Goal: Task Accomplishment & Management: Manage account settings

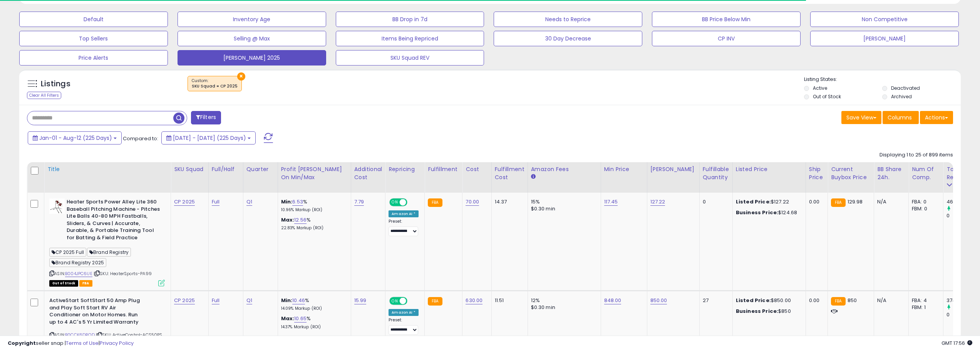
scroll to position [261, 0]
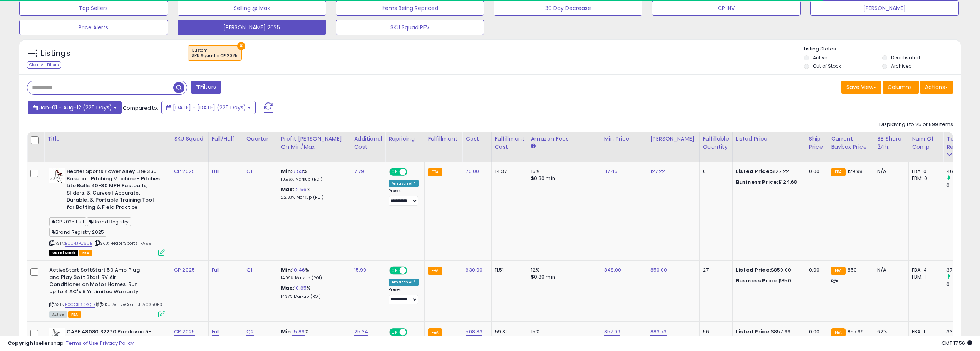
click at [117, 109] on button "Jan-01 - Aug-12 (225 Days)" at bounding box center [75, 107] width 94 height 13
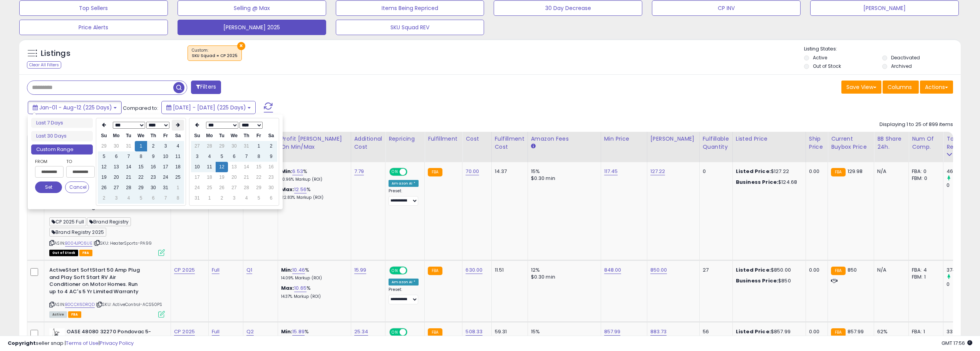
click at [179, 124] on icon at bounding box center [178, 124] width 4 height 5
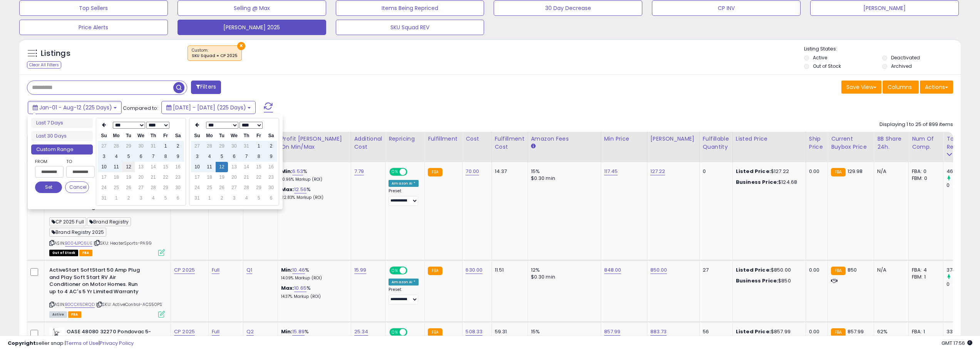
type input "**********"
click at [130, 163] on td "12" at bounding box center [128, 167] width 12 height 10
click at [51, 185] on button "Set" at bounding box center [48, 187] width 27 height 12
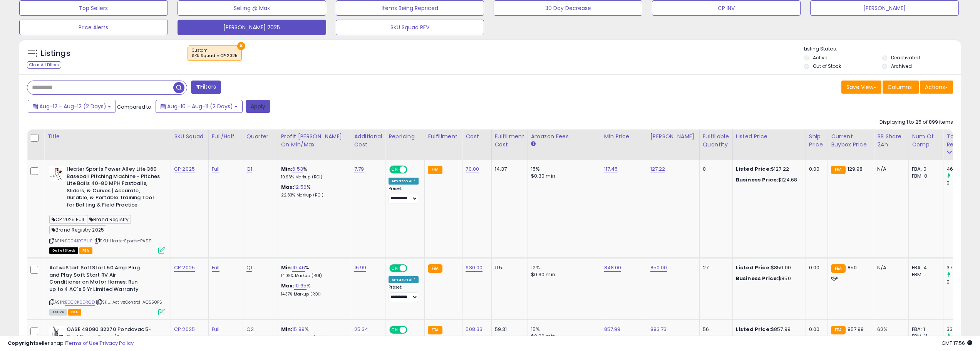
click at [263, 106] on button "Apply" at bounding box center [258, 106] width 25 height 13
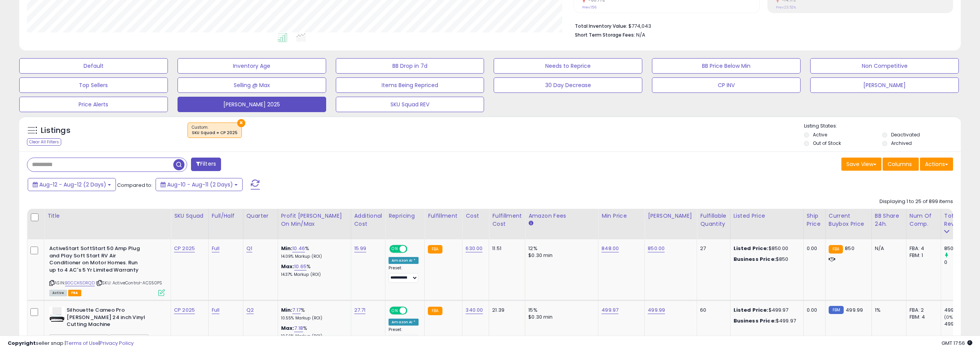
scroll to position [0, 0]
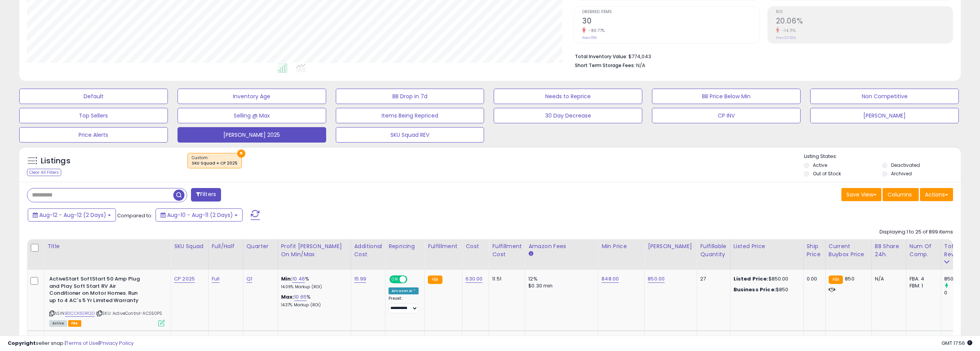
click at [261, 216] on button at bounding box center [255, 214] width 19 height 15
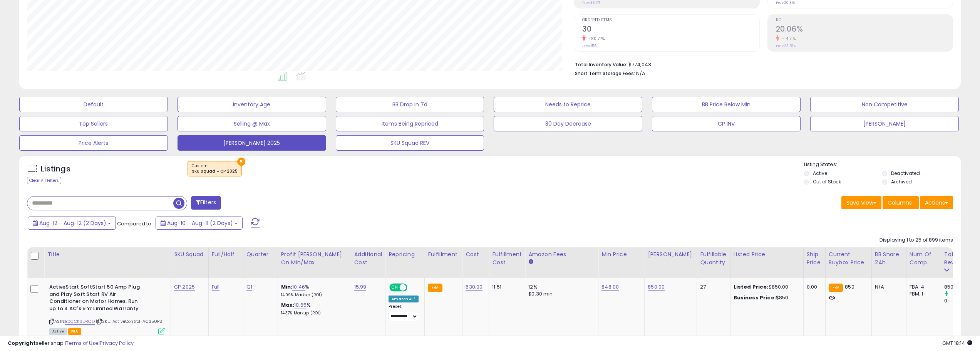
scroll to position [184, 0]
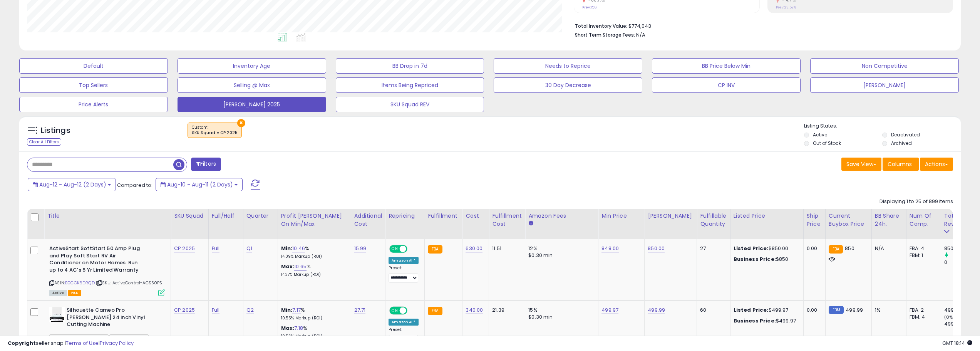
click at [259, 183] on span at bounding box center [255, 184] width 9 height 10
click at [258, 186] on span at bounding box center [255, 184] width 9 height 10
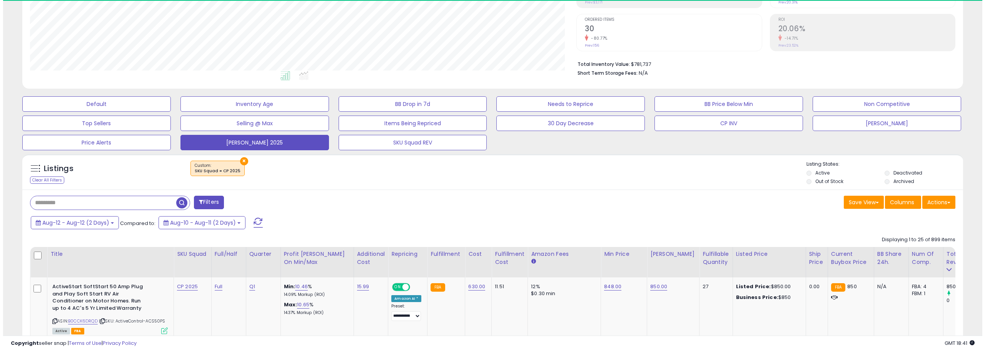
scroll to position [146, 0]
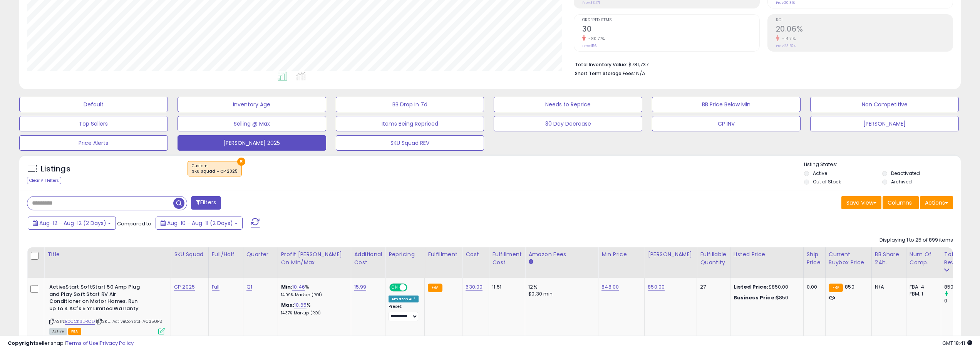
click at [248, 220] on button at bounding box center [255, 222] width 19 height 15
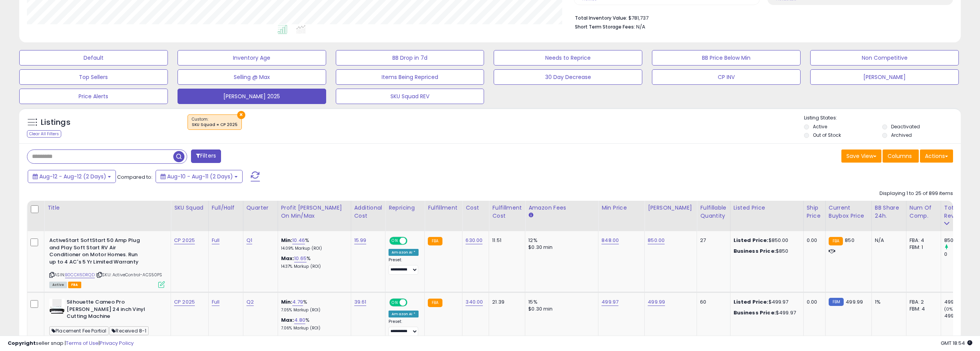
scroll to position [154, 0]
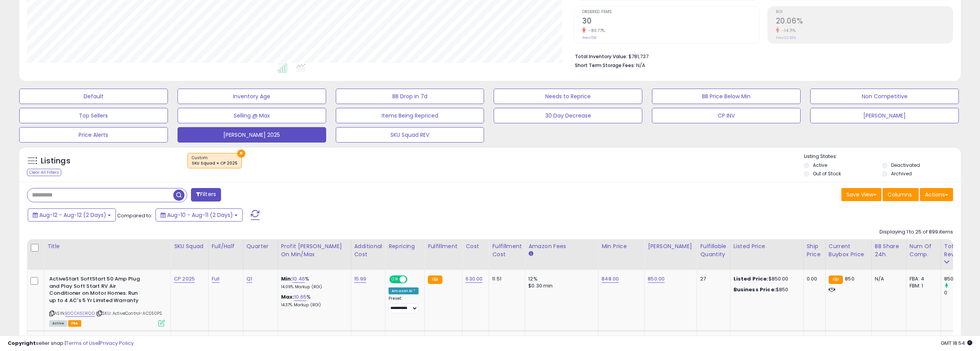
click at [253, 212] on span at bounding box center [255, 215] width 9 height 10
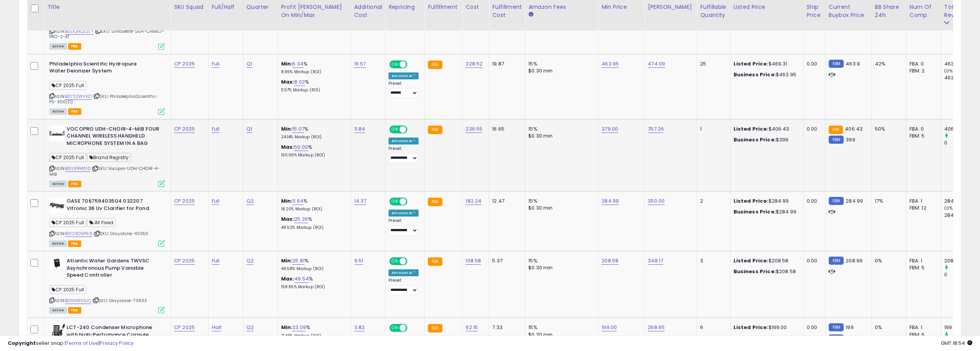
scroll to position [531, 0]
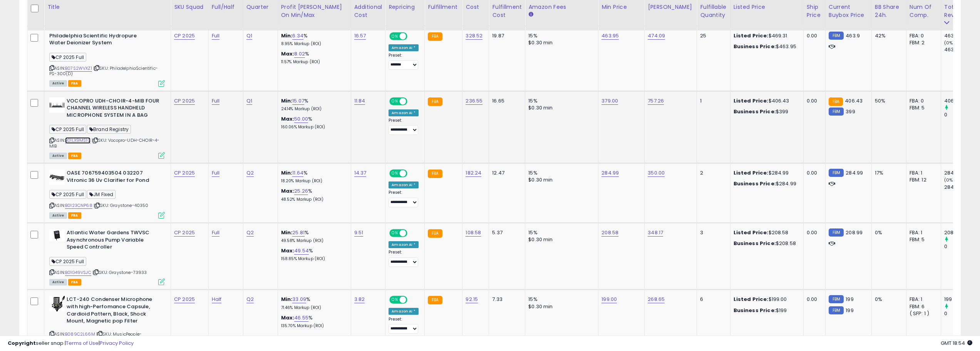
click at [87, 139] on link "B01LX9MS10" at bounding box center [77, 140] width 25 height 7
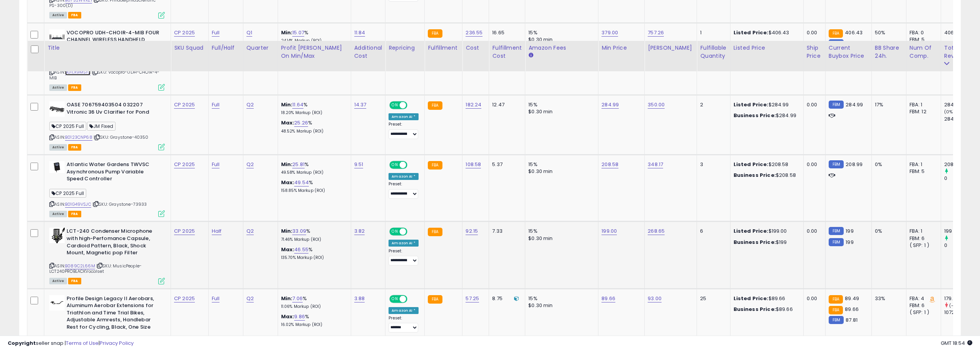
scroll to position [646, 0]
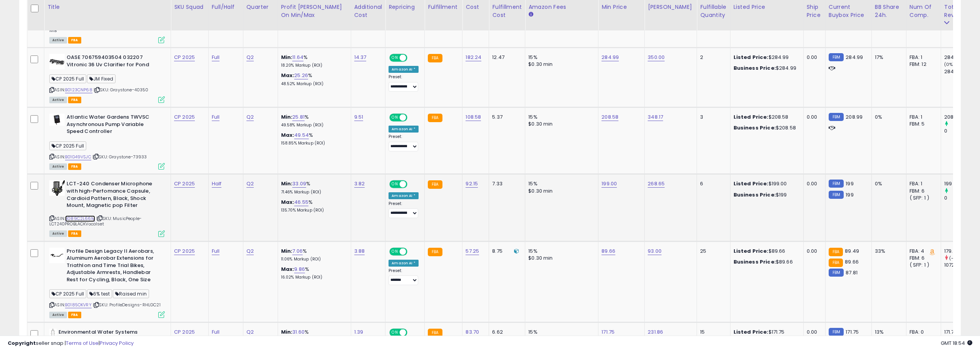
click at [84, 217] on link "B089C2L66M" at bounding box center [80, 218] width 30 height 7
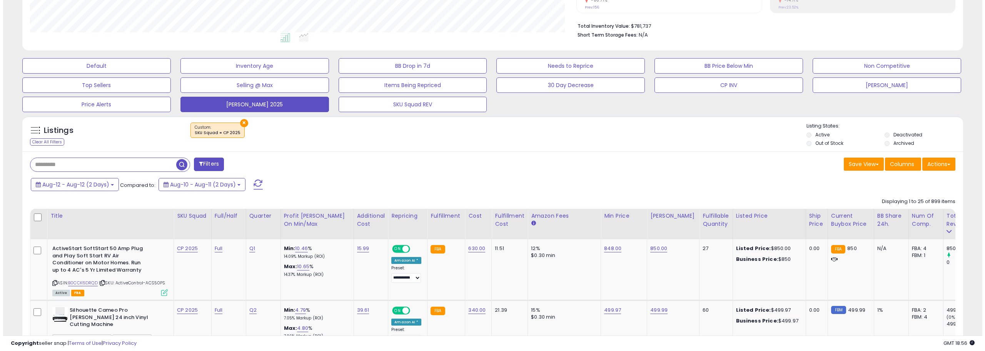
scroll to position [146, 0]
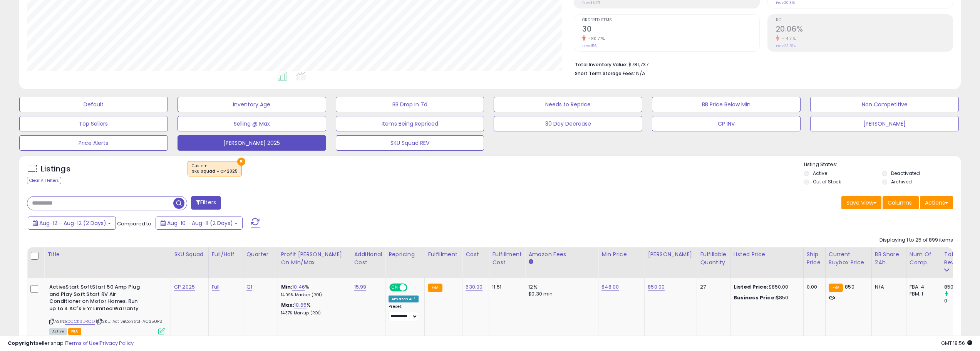
click at [259, 217] on button at bounding box center [255, 222] width 19 height 15
click at [255, 223] on span at bounding box center [255, 223] width 9 height 10
drag, startPoint x: 258, startPoint y: 216, endPoint x: 268, endPoint y: 212, distance: 10.4
click at [258, 216] on button at bounding box center [255, 222] width 19 height 15
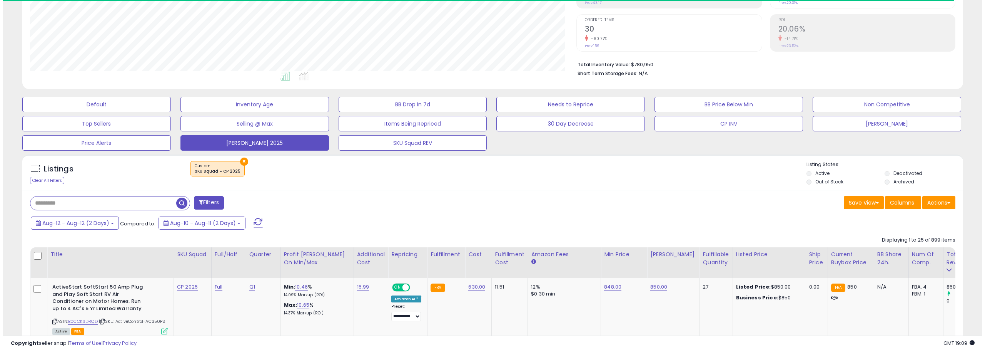
scroll to position [158, 547]
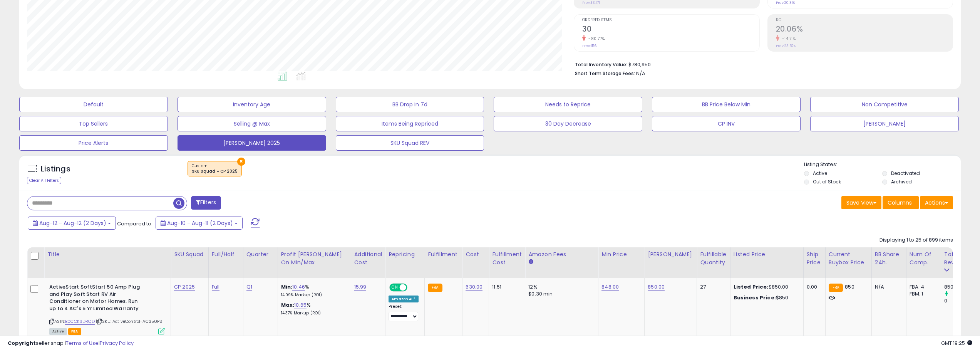
click at [256, 221] on span at bounding box center [255, 223] width 9 height 10
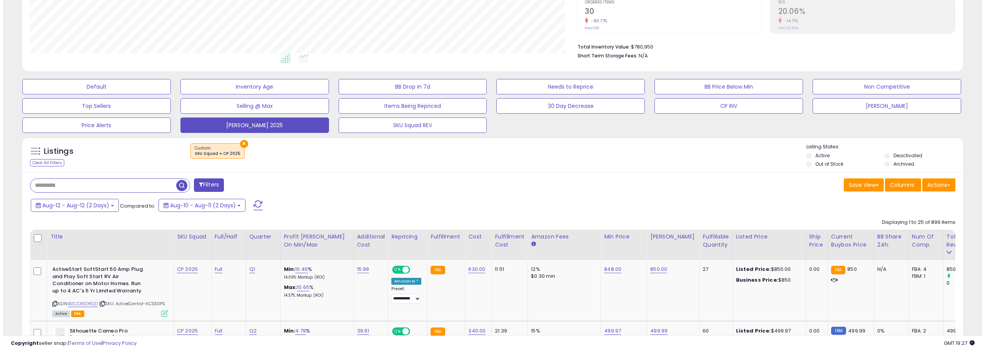
scroll to position [146, 0]
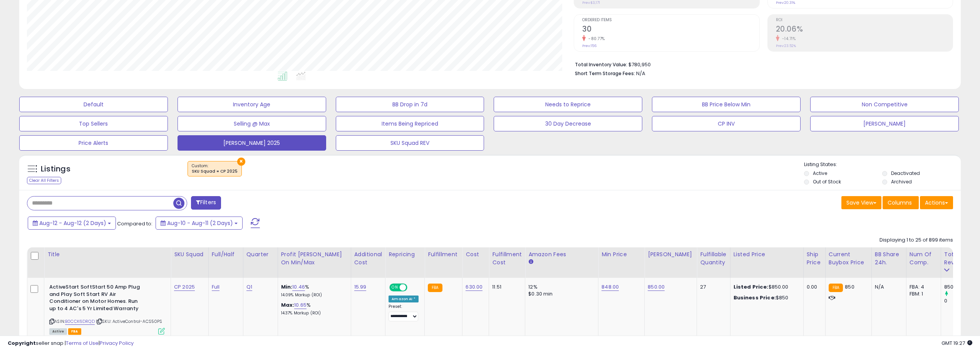
click at [253, 221] on span at bounding box center [255, 223] width 9 height 10
click at [143, 197] on input "text" at bounding box center [145, 202] width 237 height 13
click at [272, 205] on span "button" at bounding box center [269, 202] width 11 height 11
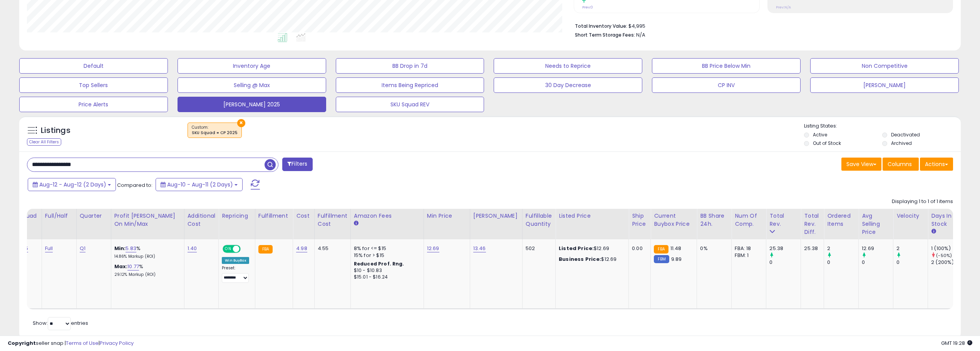
scroll to position [0, 0]
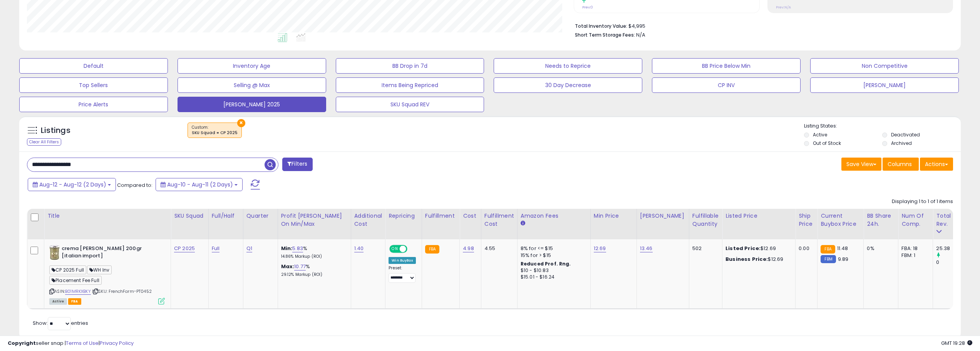
click at [115, 167] on input "**********" at bounding box center [145, 164] width 237 height 13
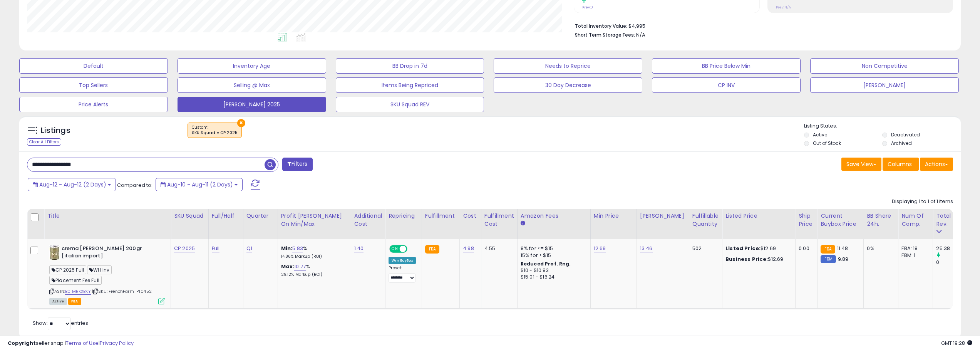
click at [101, 167] on input "**********" at bounding box center [145, 164] width 237 height 13
drag, startPoint x: 100, startPoint y: 165, endPoint x: 67, endPoint y: 165, distance: 32.7
click at [67, 165] on input "**********" at bounding box center [145, 164] width 237 height 13
type input "**********"
click at [265, 165] on span "button" at bounding box center [269, 164] width 11 height 11
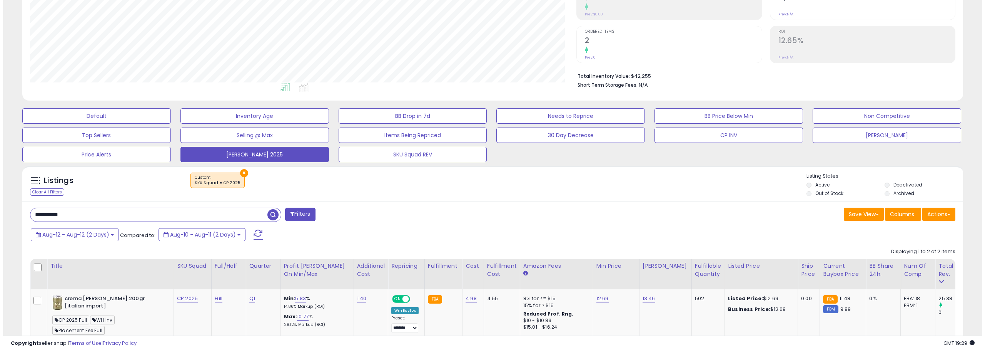
scroll to position [138, 0]
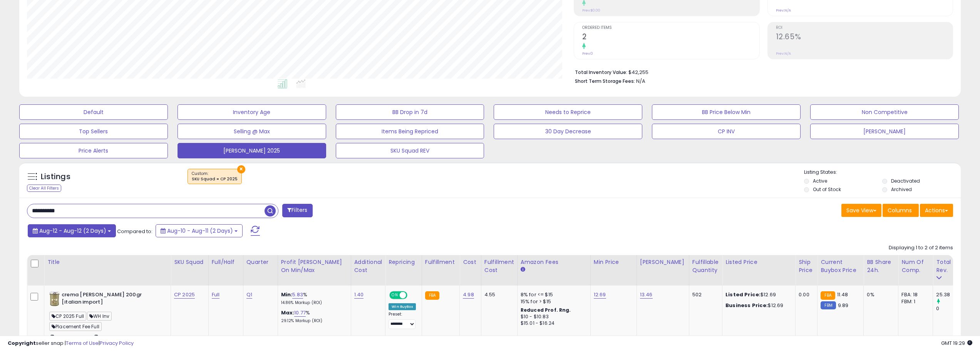
click at [99, 224] on button "Aug-12 - Aug-12 (2 Days)" at bounding box center [72, 230] width 88 height 13
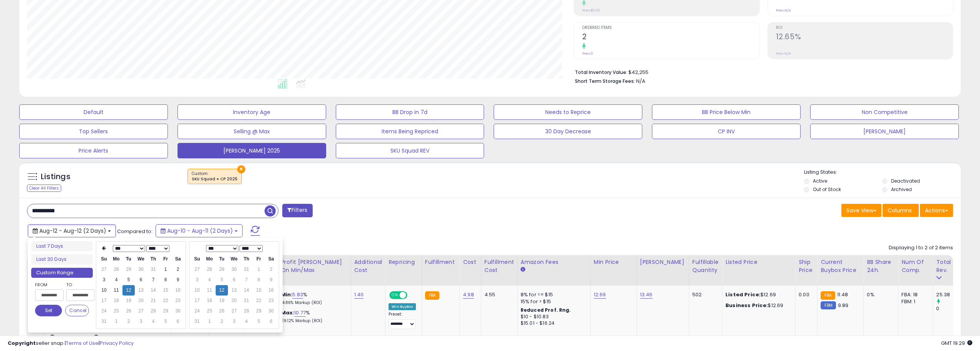
type input "**********"
click at [166, 270] on td "1" at bounding box center [165, 269] width 12 height 10
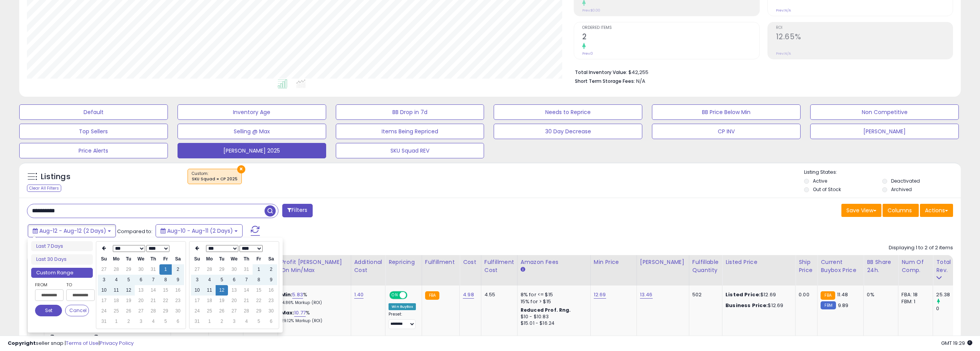
type input "**********"
click at [48, 312] on button "Set" at bounding box center [48, 310] width 27 height 12
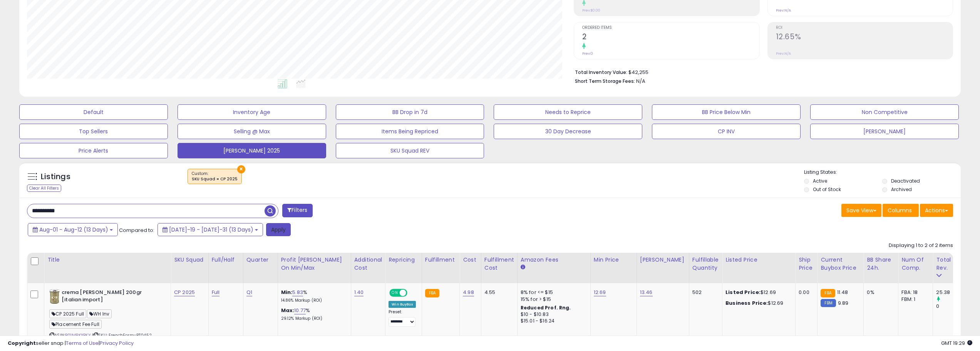
click at [266, 232] on button "Apply" at bounding box center [278, 229] width 25 height 13
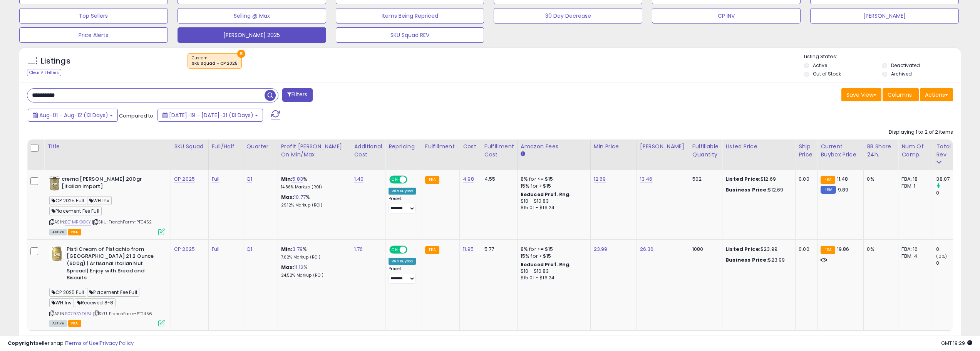
scroll to position [292, 0]
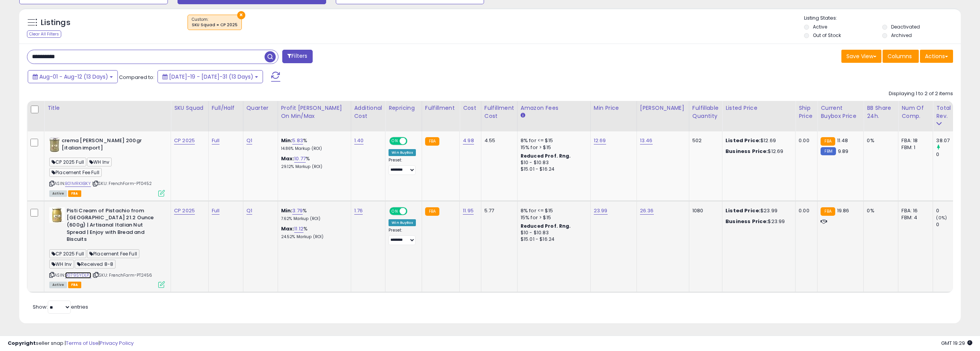
click at [86, 272] on link "B079SYDLPJ" at bounding box center [78, 275] width 26 height 7
click at [122, 56] on input "**********" at bounding box center [145, 56] width 237 height 13
click at [272, 61] on span "button" at bounding box center [269, 56] width 11 height 11
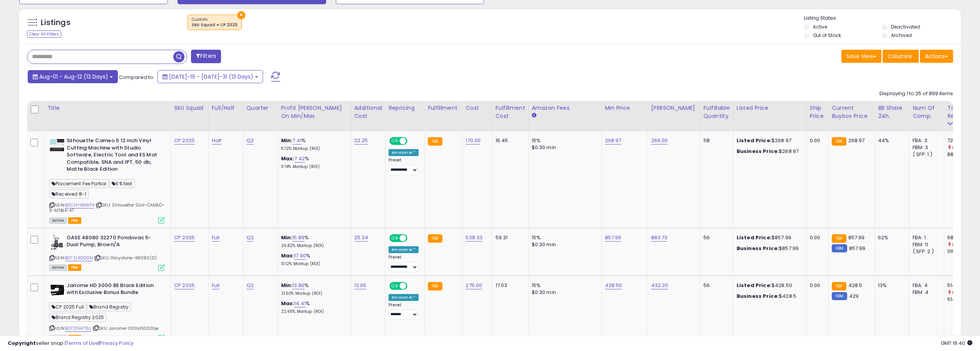
click at [115, 79] on button "Aug-01 - Aug-12 (13 Days)" at bounding box center [73, 76] width 90 height 13
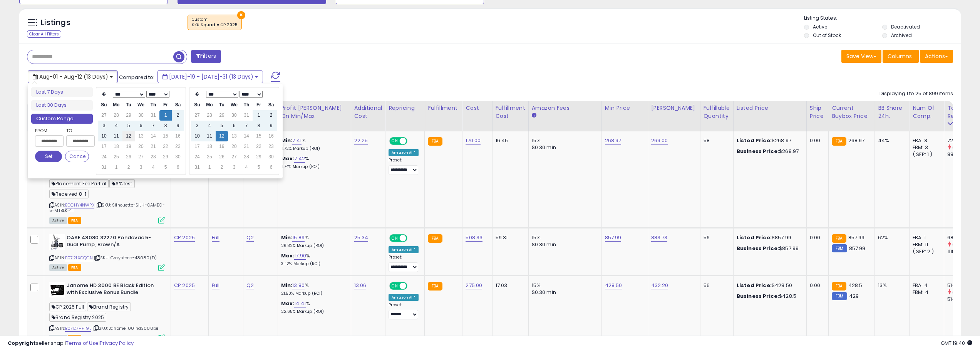
type input "**********"
click at [129, 138] on td "12" at bounding box center [128, 136] width 12 height 10
click at [52, 156] on button "Set" at bounding box center [48, 157] width 27 height 12
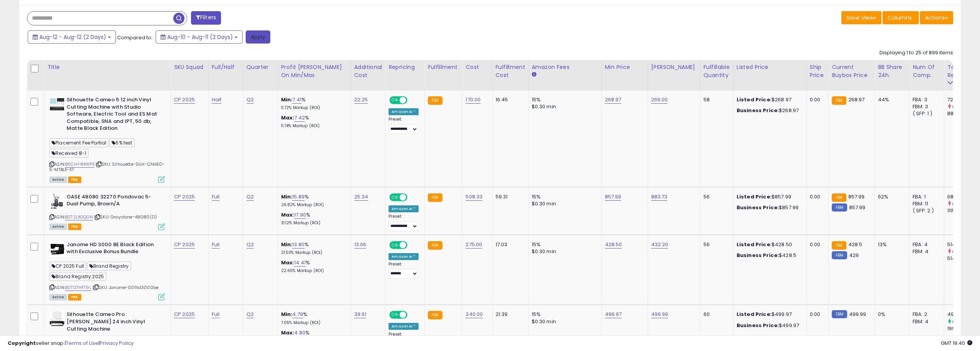
click at [258, 38] on button "Apply" at bounding box center [258, 36] width 25 height 13
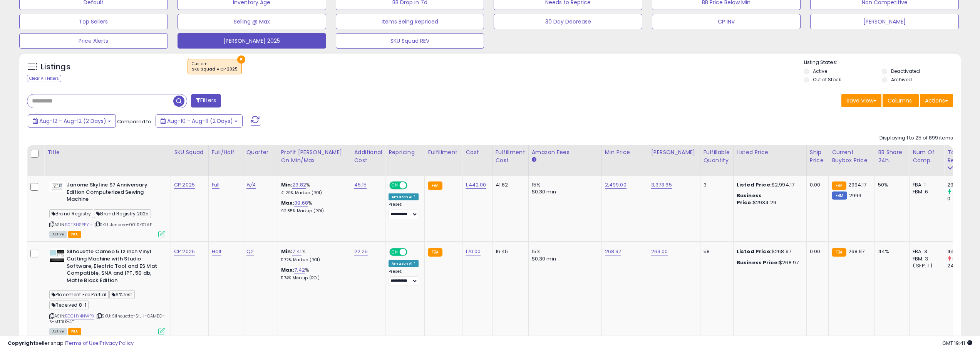
scroll to position [261, 0]
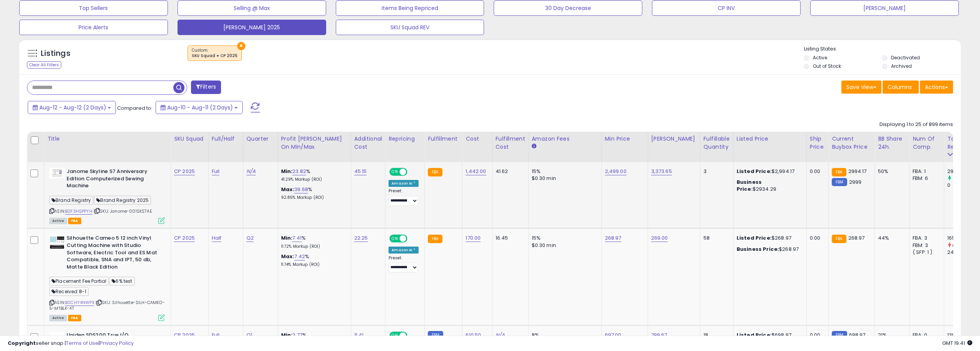
click at [145, 213] on span "| SKU: Janome-001SKS7AE" at bounding box center [123, 211] width 59 height 6
copy span "001SKS7AE"
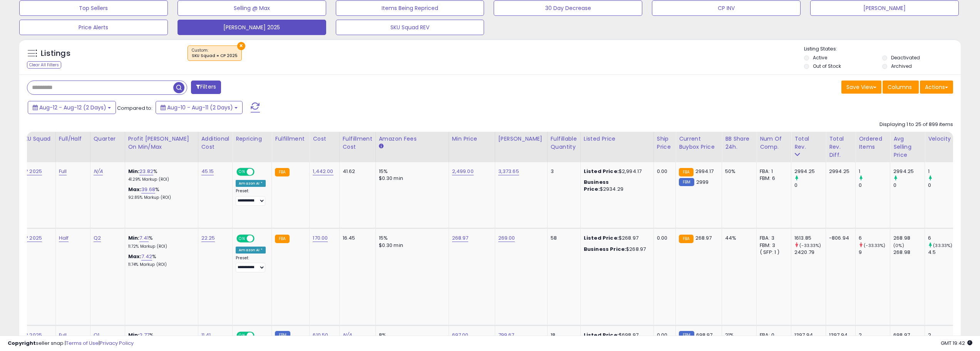
scroll to position [0, 124]
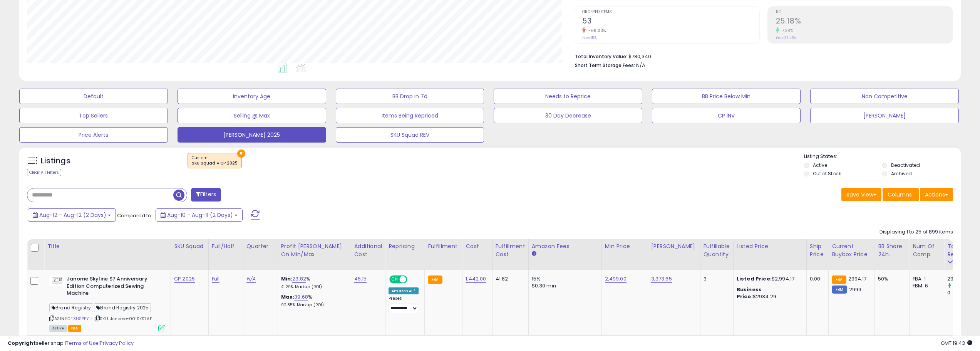
click at [214, 193] on button "Filters" at bounding box center [206, 194] width 30 height 13
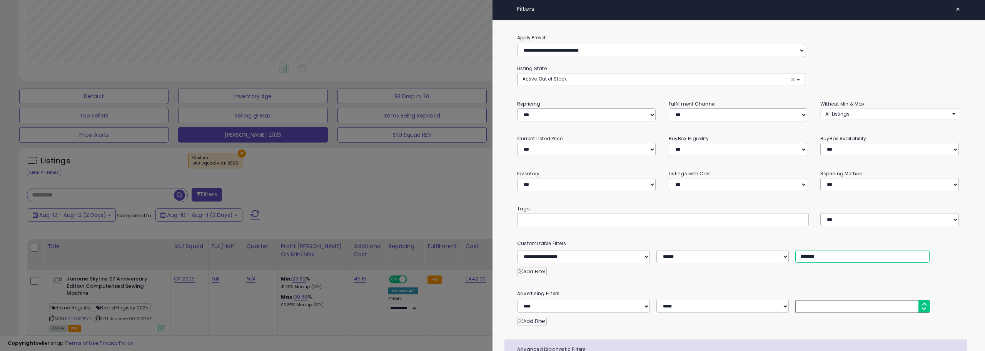
drag, startPoint x: 803, startPoint y: 194, endPoint x: 784, endPoint y: 193, distance: 18.9
click at [784, 250] on div "**********" at bounding box center [739, 256] width 455 height 13
type input "*******"
click at [447, 175] on div at bounding box center [492, 175] width 985 height 351
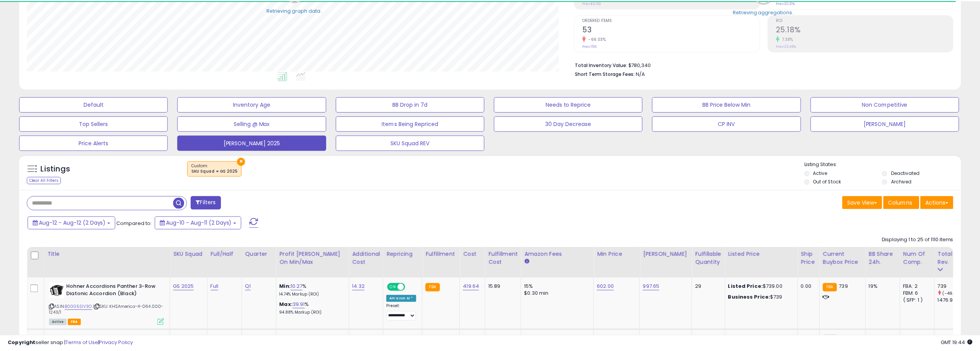
scroll to position [158, 547]
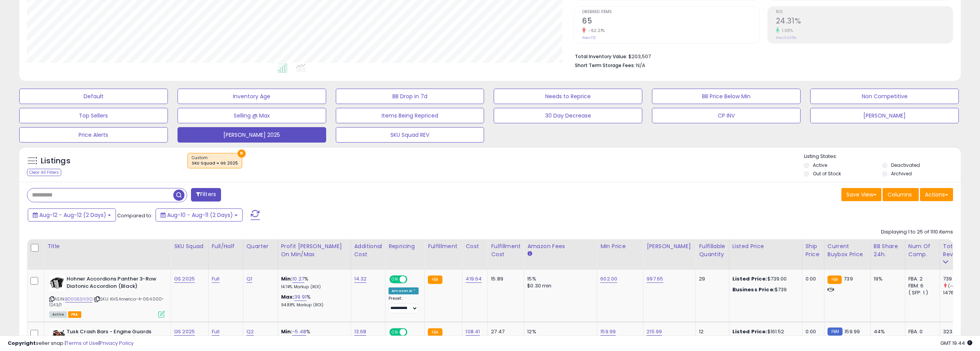
click at [218, 197] on button "Filters" at bounding box center [206, 194] width 30 height 13
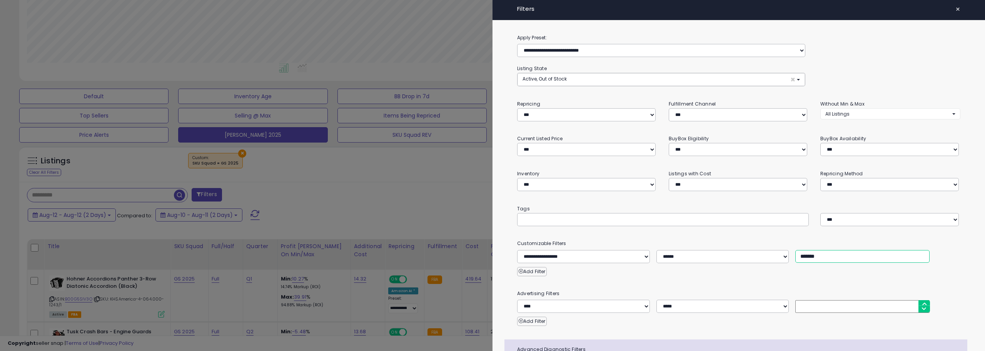
drag, startPoint x: 805, startPoint y: 192, endPoint x: 778, endPoint y: 190, distance: 26.2
click at [778, 250] on div "**********" at bounding box center [739, 256] width 455 height 13
type input "*******"
click at [341, 183] on div at bounding box center [492, 175] width 985 height 351
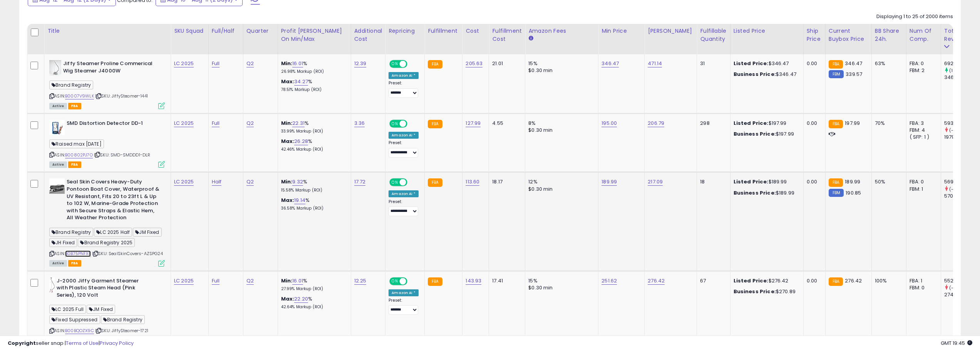
click at [73, 254] on link "B0B75PNFXP" at bounding box center [78, 253] width 26 height 7
click at [82, 253] on link "B0B75PNFXP" at bounding box center [78, 253] width 26 height 7
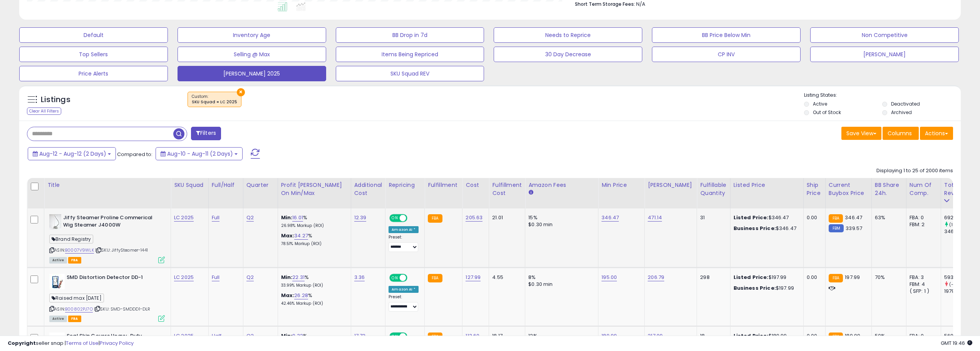
scroll to position [292, 0]
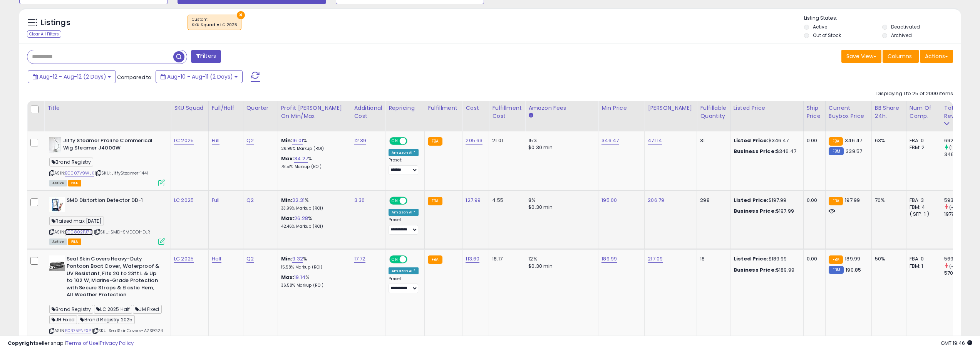
click at [84, 234] on link "B00802PJ7O" at bounding box center [79, 232] width 28 height 7
drag, startPoint x: 94, startPoint y: 233, endPoint x: 67, endPoint y: 231, distance: 26.6
click at [67, 231] on div "ASIN: B00802PJ7O | SKU: SMD-SMDDD1-DLR Active FBA" at bounding box center [106, 220] width 115 height 47
copy div "B00802PJ7O"
click at [84, 59] on input "text" at bounding box center [145, 56] width 237 height 13
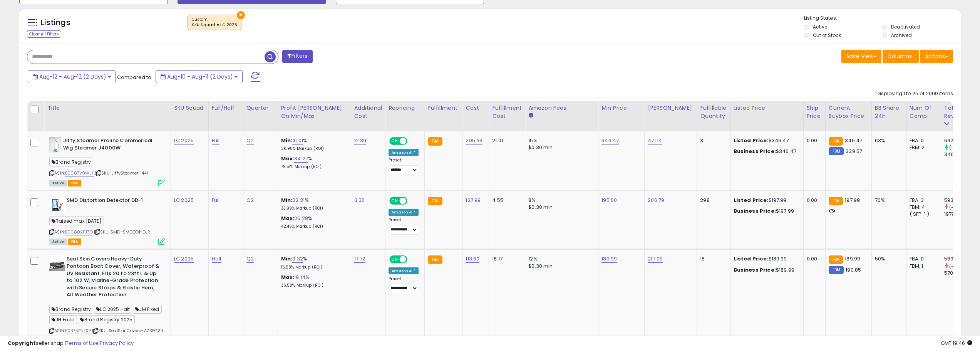
paste input "**********"
type input "**********"
click at [100, 74] on span "Aug-12 - Aug-12 (2 Days)" at bounding box center [72, 77] width 67 height 8
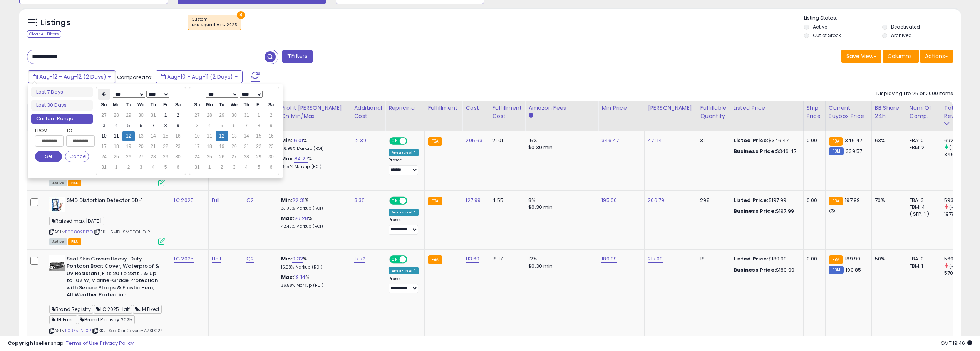
click at [105, 96] on icon at bounding box center [104, 94] width 4 height 5
click at [105, 127] on td "1" at bounding box center [104, 125] width 12 height 10
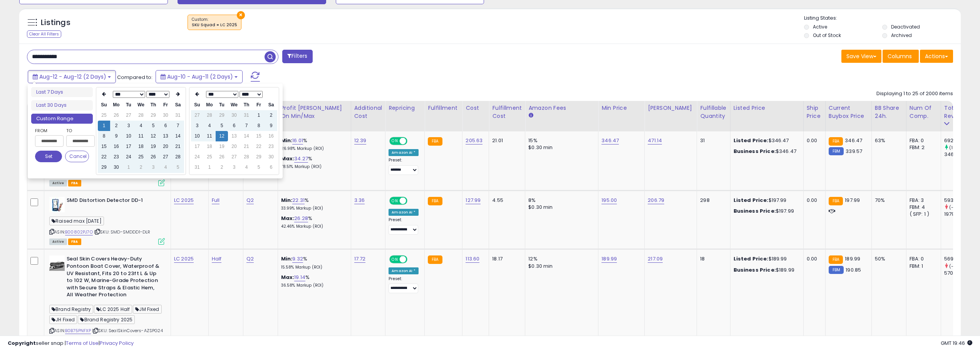
type input "**********"
click at [47, 156] on button "Set" at bounding box center [48, 157] width 27 height 12
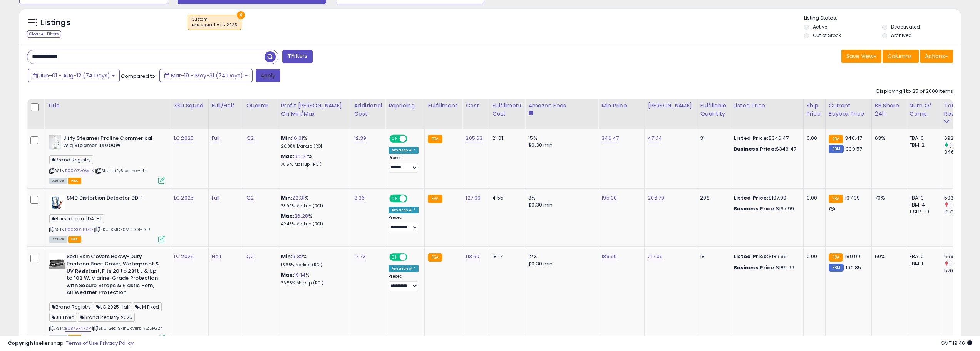
click at [274, 73] on button "Apply" at bounding box center [268, 75] width 25 height 13
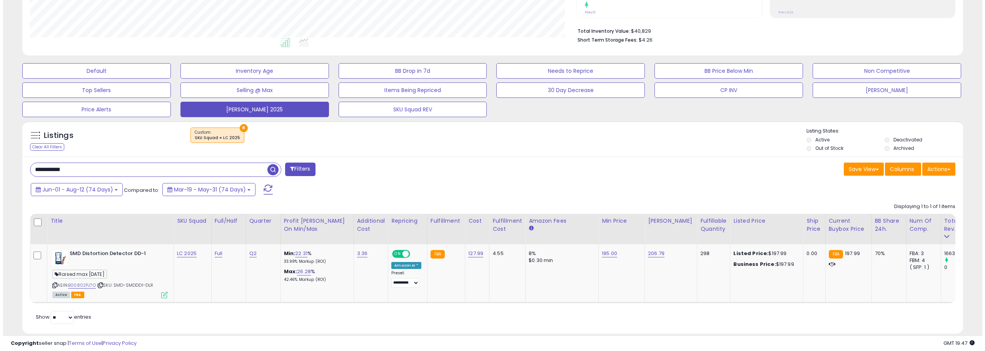
scroll to position [197, 0]
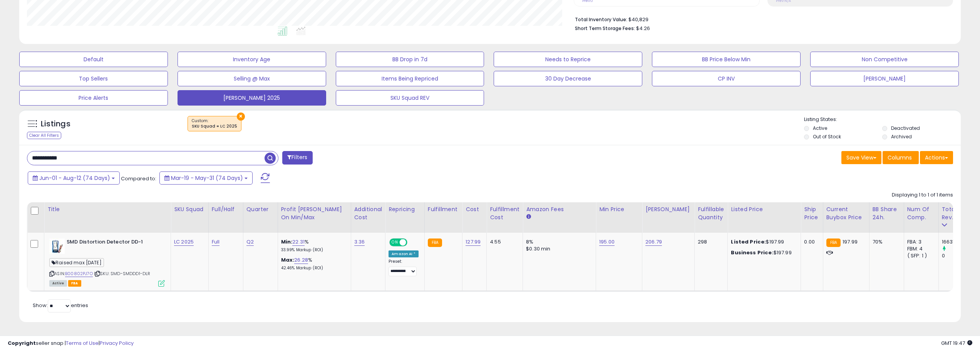
click at [287, 153] on button "Filters" at bounding box center [297, 157] width 30 height 13
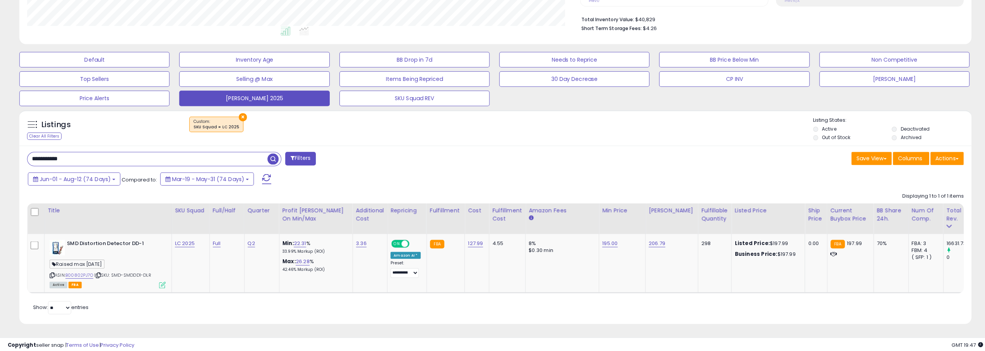
scroll to position [158, 550]
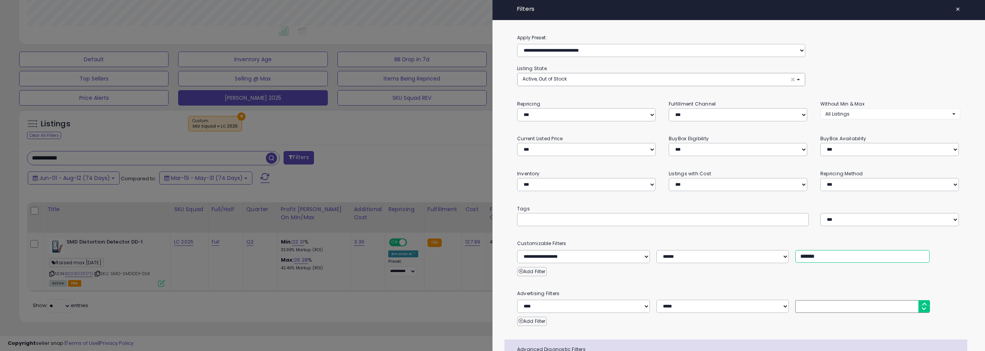
drag, startPoint x: 803, startPoint y: 192, endPoint x: 789, endPoint y: 194, distance: 13.6
click at [789, 250] on div "**********" at bounding box center [739, 256] width 455 height 13
type input "*******"
click at [447, 151] on div at bounding box center [492, 175] width 985 height 351
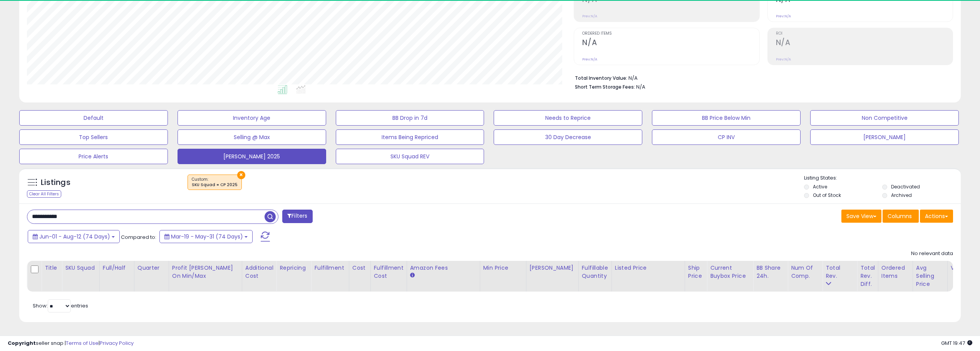
scroll to position [158, 547]
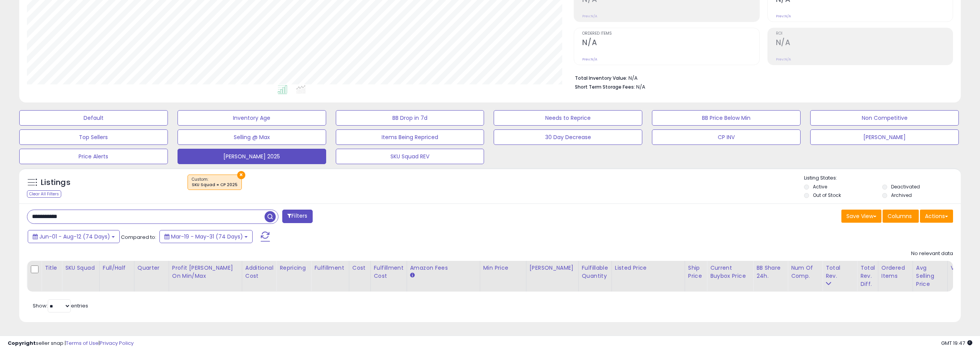
click at [224, 212] on input "**********" at bounding box center [145, 216] width 237 height 13
click at [274, 212] on span "button" at bounding box center [269, 216] width 11 height 11
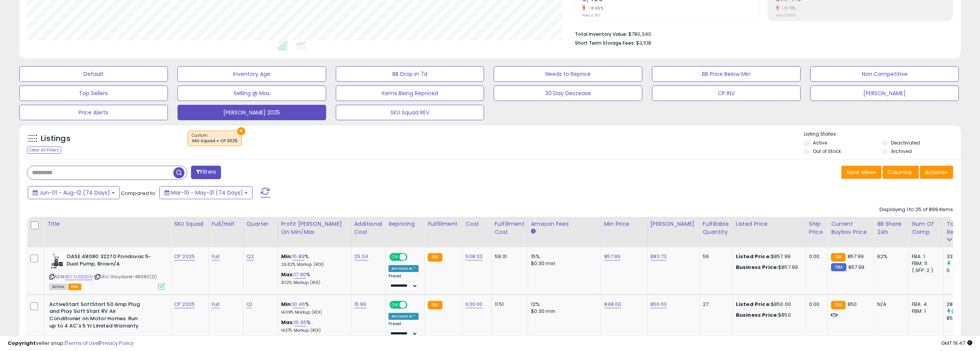
scroll to position [177, 0]
click at [94, 191] on span "Jun-01 - Aug-12 (74 Days)" at bounding box center [74, 192] width 71 height 8
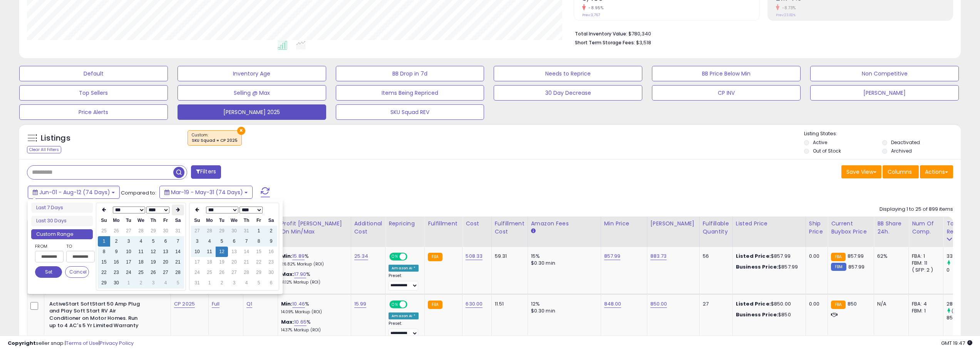
click at [174, 209] on th at bounding box center [178, 209] width 12 height 11
type input "**********"
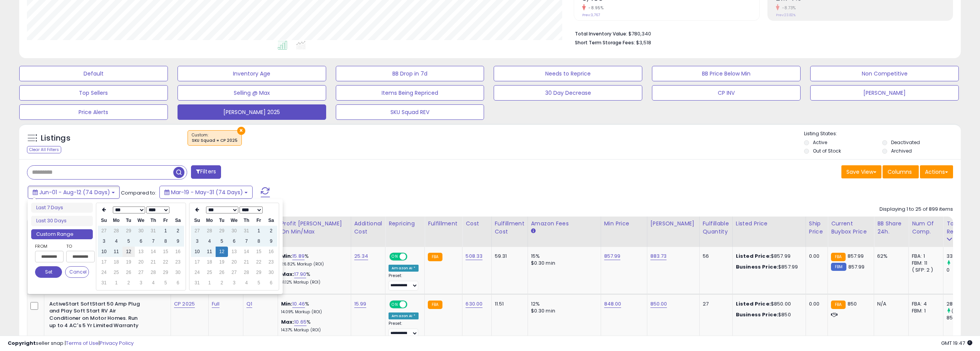
click at [130, 252] on td "12" at bounding box center [128, 251] width 12 height 10
click at [52, 271] on button "Set" at bounding box center [48, 272] width 27 height 12
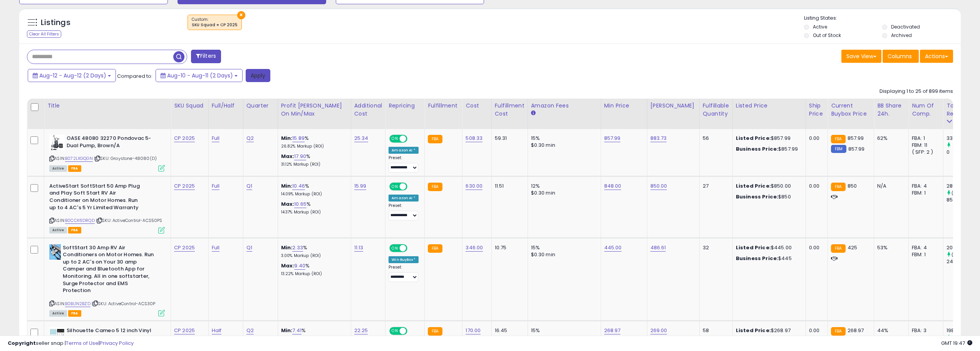
click at [260, 75] on button "Apply" at bounding box center [258, 75] width 25 height 13
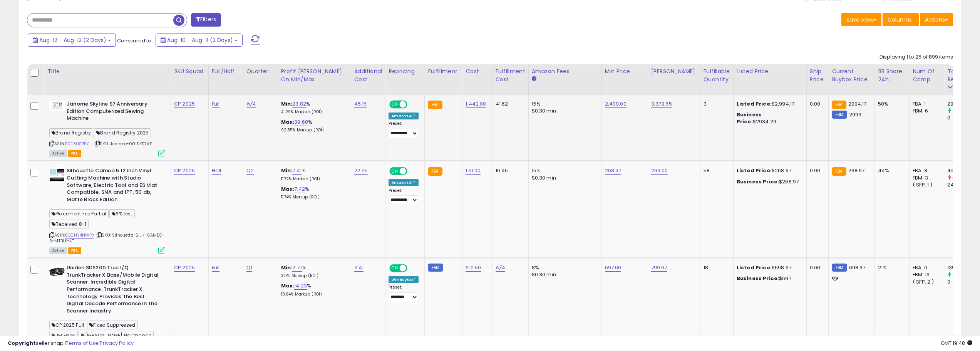
scroll to position [346, 0]
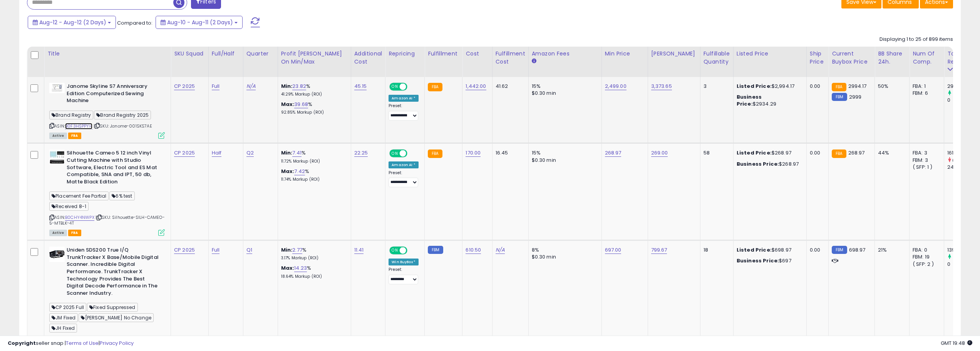
click at [89, 125] on link "B0F3HSPPYH" at bounding box center [78, 126] width 27 height 7
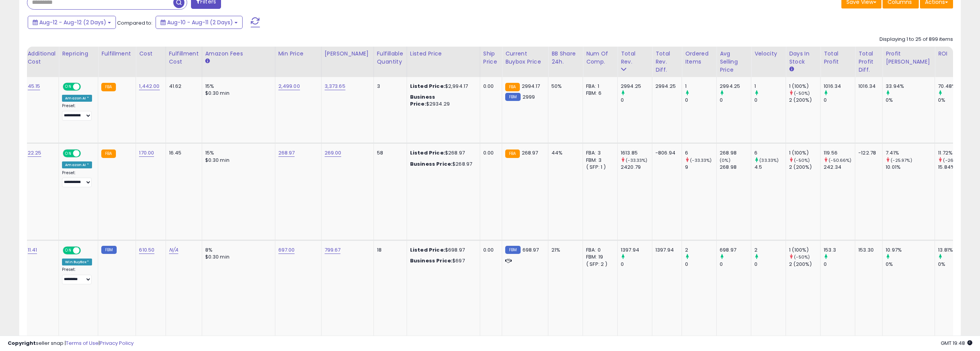
scroll to position [0, 388]
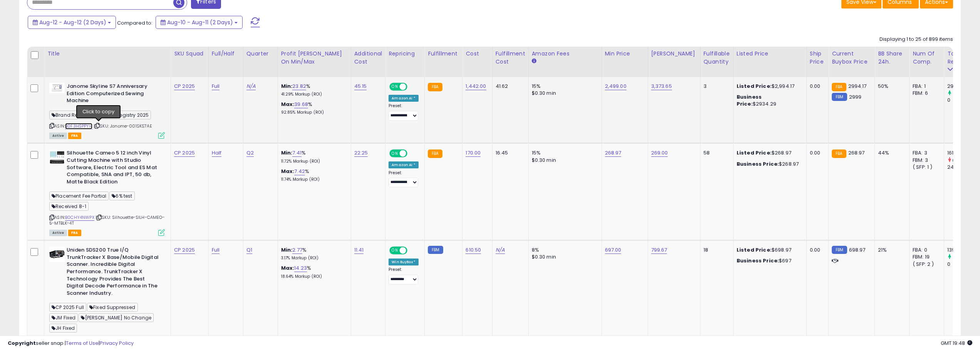
click at [89, 125] on link "B0F3HSPPYH" at bounding box center [78, 126] width 27 height 7
click at [147, 125] on span "| SKU: Janome-001SKS7AE" at bounding box center [123, 126] width 59 height 6
copy span "001SKS7AE"
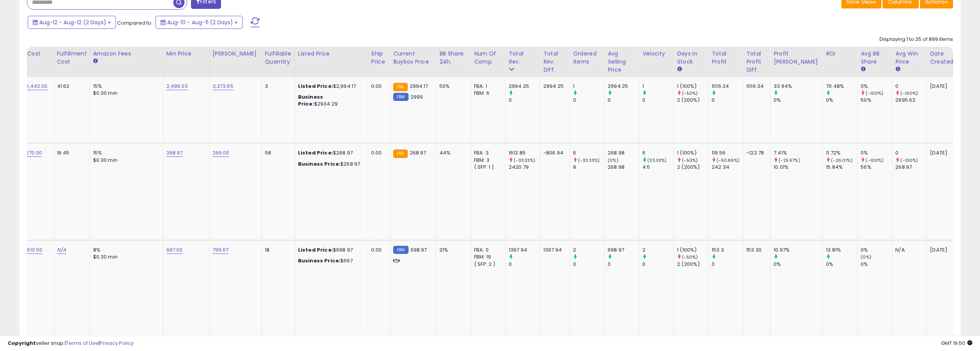
scroll to position [0, 477]
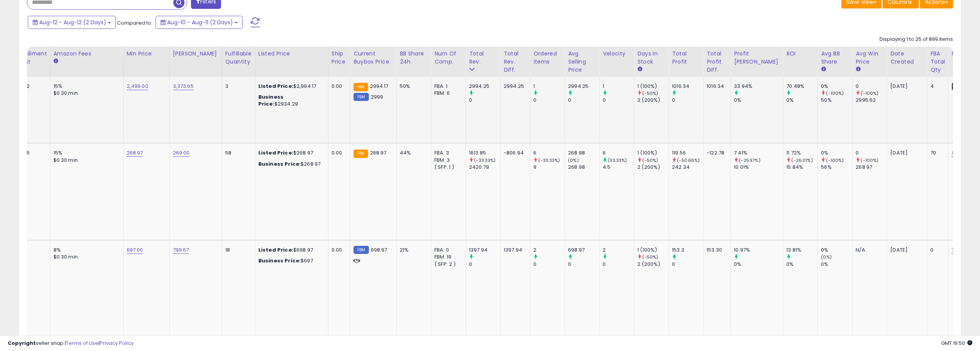
click at [951, 86] on link "2,499.00" at bounding box center [962, 86] width 22 height 8
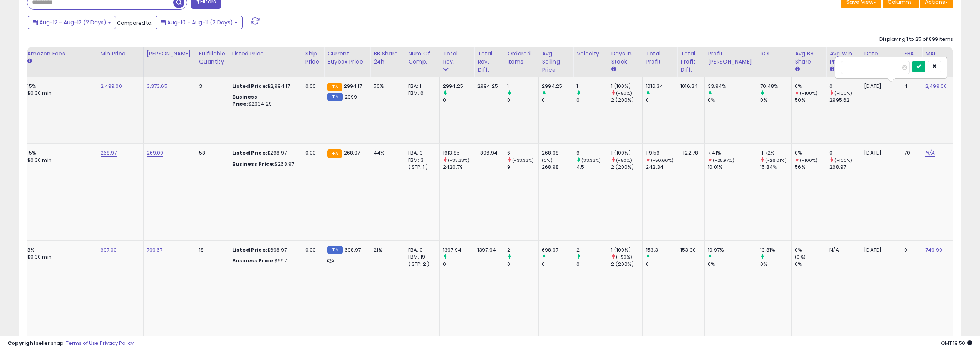
type input "****"
click at [921, 65] on button "submit" at bounding box center [918, 67] width 13 height 12
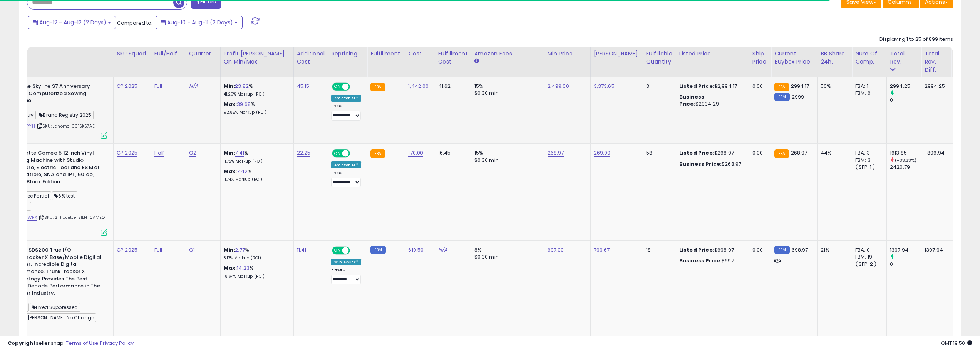
scroll to position [0, 0]
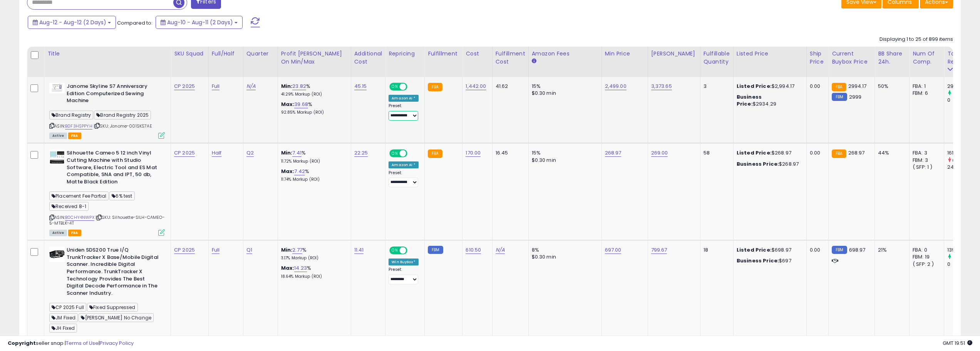
click at [414, 114] on select "**********" at bounding box center [403, 116] width 30 height 10
click at [390, 111] on select "**********" at bounding box center [403, 116] width 30 height 10
click at [617, 85] on link "2,499.00" at bounding box center [616, 86] width 22 height 8
type input "****"
click at [643, 67] on button "submit" at bounding box center [636, 67] width 13 height 12
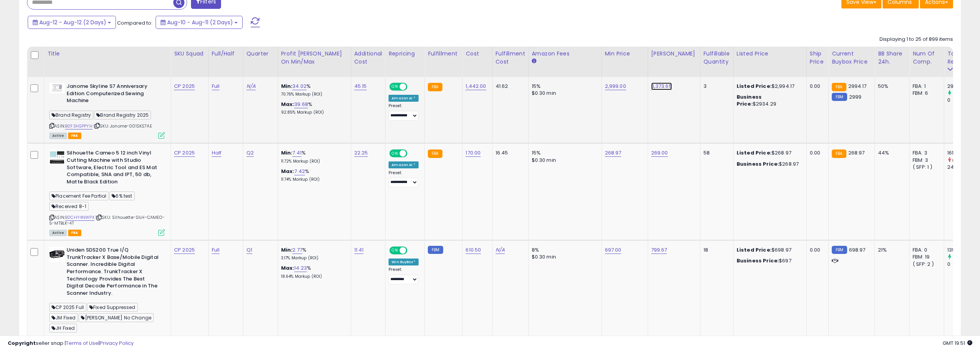
click at [664, 86] on link "3,373.65" at bounding box center [661, 86] width 21 height 8
type input "****"
click at [684, 66] on icon "submit" at bounding box center [682, 66] width 5 height 5
click at [83, 126] on link "B0F3HSPPYH" at bounding box center [78, 126] width 27 height 7
click at [251, 87] on link "N/A" at bounding box center [250, 86] width 9 height 8
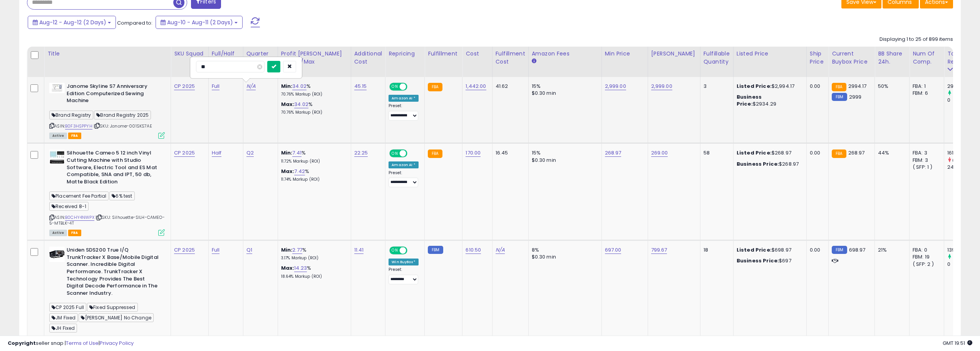
type input "**"
click at [276, 67] on icon "submit" at bounding box center [273, 66] width 5 height 5
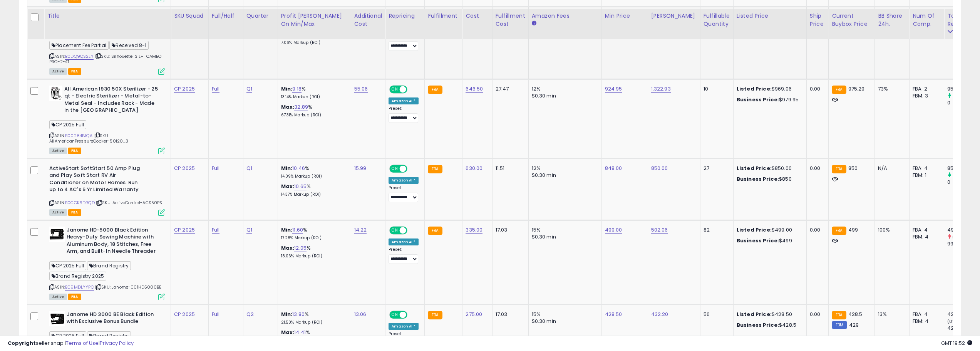
scroll to position [770, 0]
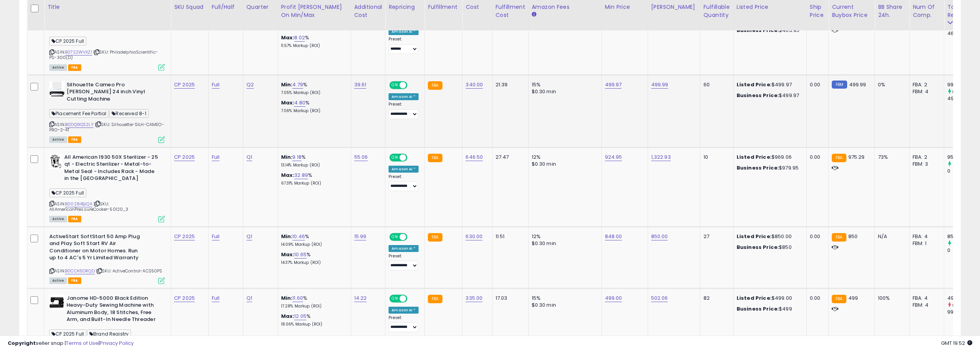
drag, startPoint x: 113, startPoint y: 117, endPoint x: 129, endPoint y: 123, distance: 17.2
click at [129, 123] on div "ASIN: B0DQ9QS2LY | SKU: Silhouette-SILH-CAMEO-PRO-2-4T Active FBA" at bounding box center [106, 111] width 115 height 61
copy span "Silhouette-SILH-CAMEO-PRO-2-4T"
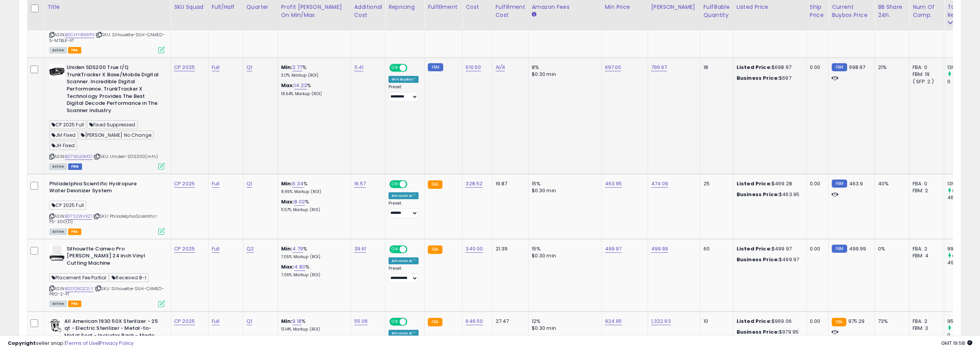
scroll to position [539, 0]
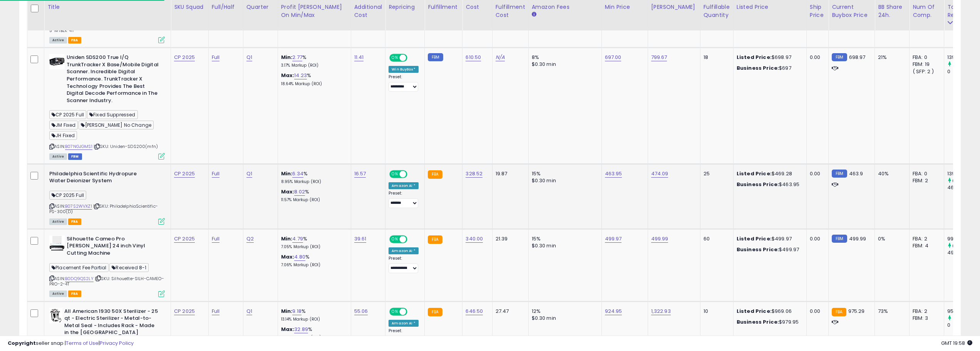
click at [251, 203] on td "Q1" at bounding box center [260, 196] width 35 height 65
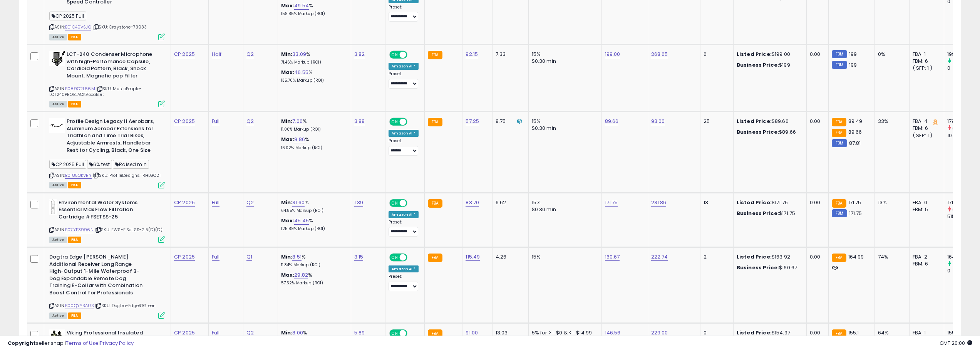
scroll to position [1309, 0]
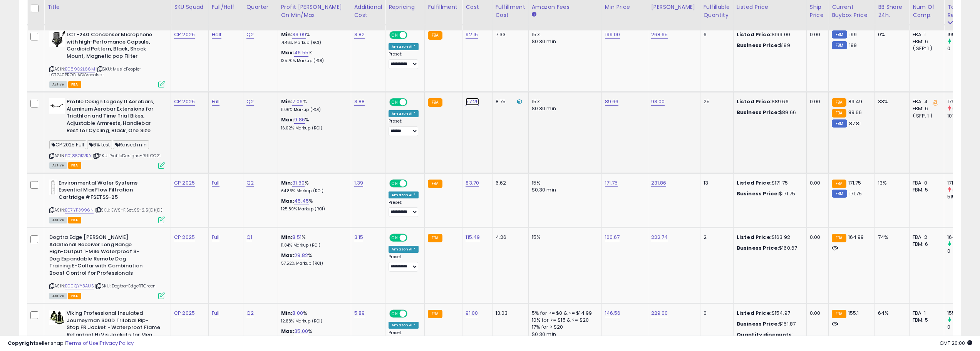
type input "*****"
click at [497, 82] on icon "submit" at bounding box center [494, 80] width 5 height 5
click at [304, 102] on link "13.44" at bounding box center [298, 102] width 13 height 8
type input "*****"
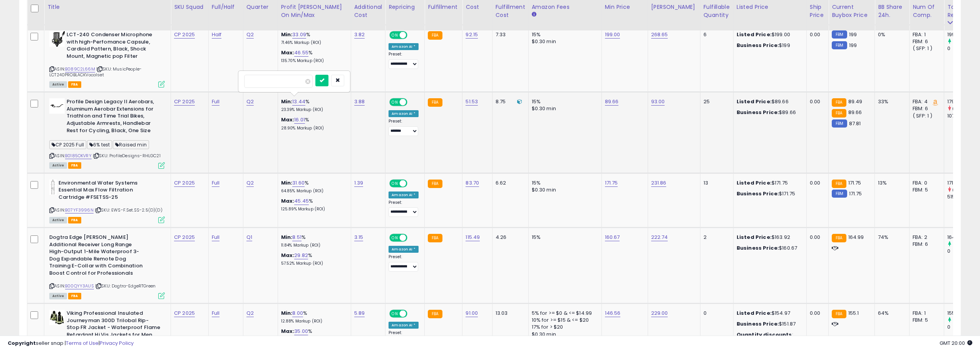
click at [326, 83] on div "*****" at bounding box center [294, 81] width 100 height 13
click at [328, 82] on button "submit" at bounding box center [321, 81] width 13 height 12
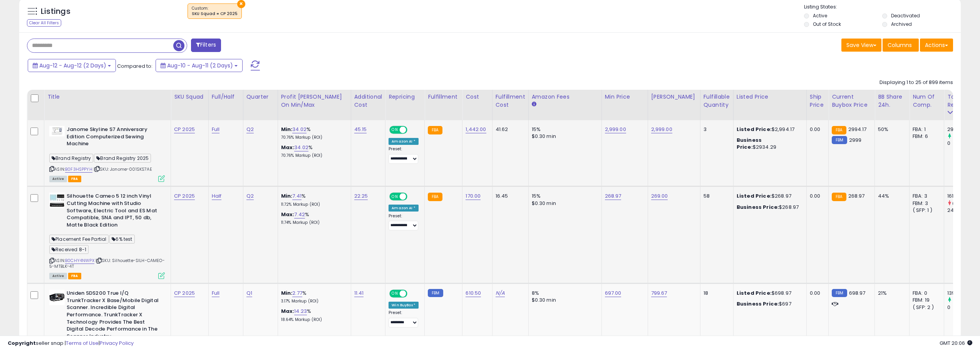
scroll to position [346, 0]
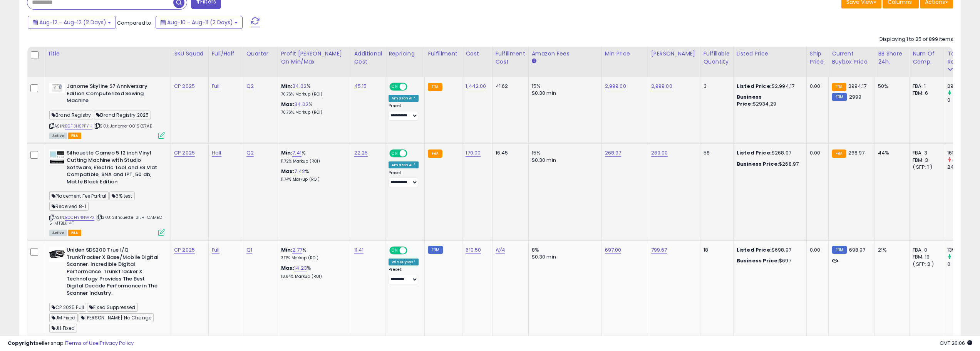
drag, startPoint x: 116, startPoint y: 216, endPoint x: 136, endPoint y: 223, distance: 20.6
click at [136, 223] on div "ASIN: B0CHY4NWPX | SKU: Silhouette-SILH-CAMEO-5-MTBLK-4T Active FBA" at bounding box center [106, 191] width 115 height 85
copy span "Silhouette-SILH-CAMEO-5-MTBLK-4T"
click at [359, 90] on link "22.25" at bounding box center [360, 86] width 13 height 8
type input "*"
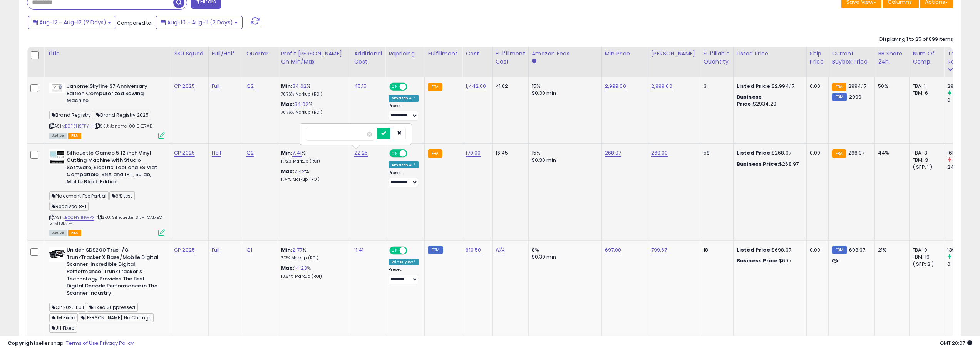
type input "*****"
click button "submit" at bounding box center [383, 133] width 13 height 12
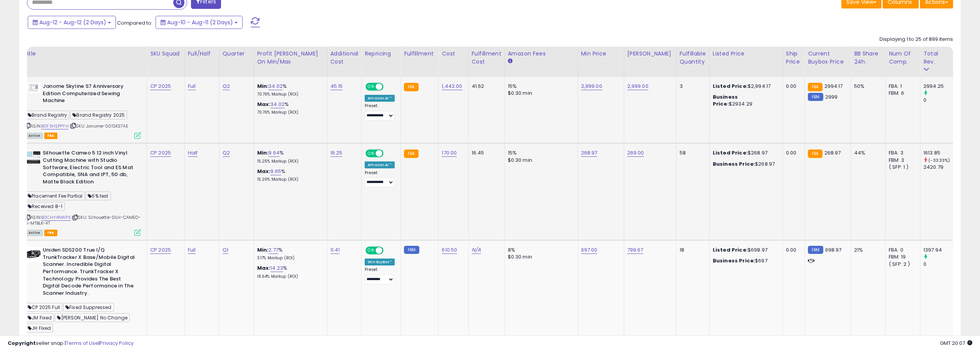
scroll to position [0, 0]
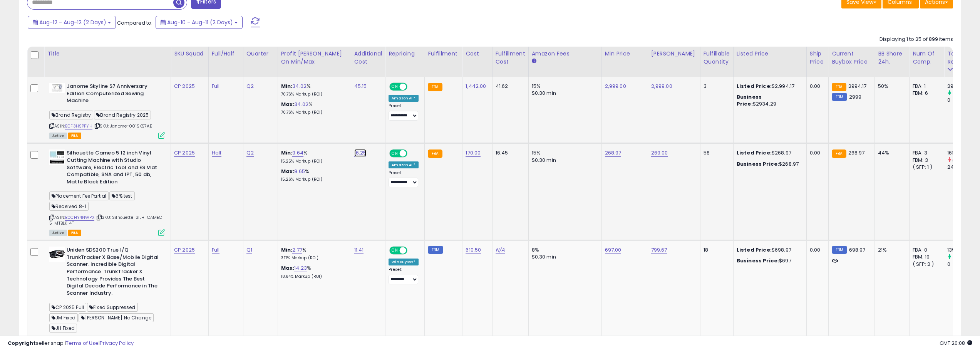
click at [361, 90] on link "16.25" at bounding box center [360, 86] width 13 height 8
type input "**"
click at [389, 132] on button "submit" at bounding box center [382, 133] width 13 height 12
click at [357, 90] on link "16.00" at bounding box center [360, 86] width 13 height 8
type input "*"
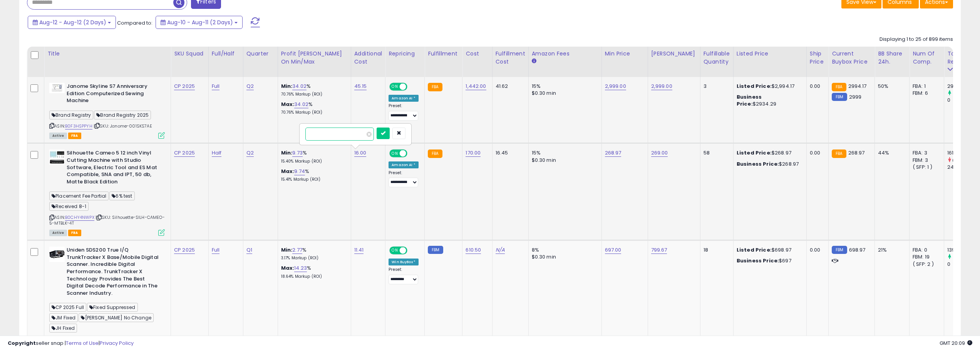
click at [346, 134] on input "*" at bounding box center [339, 133] width 69 height 13
click at [371, 135] on span at bounding box center [368, 134] width 5 height 5
click at [363, 171] on td "16.00" at bounding box center [368, 191] width 35 height 97
click at [401, 132] on icon "button" at bounding box center [399, 132] width 5 height 5
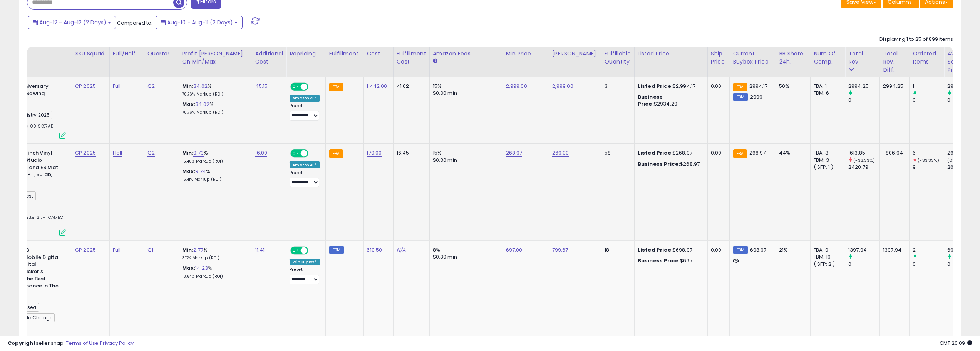
scroll to position [0, 18]
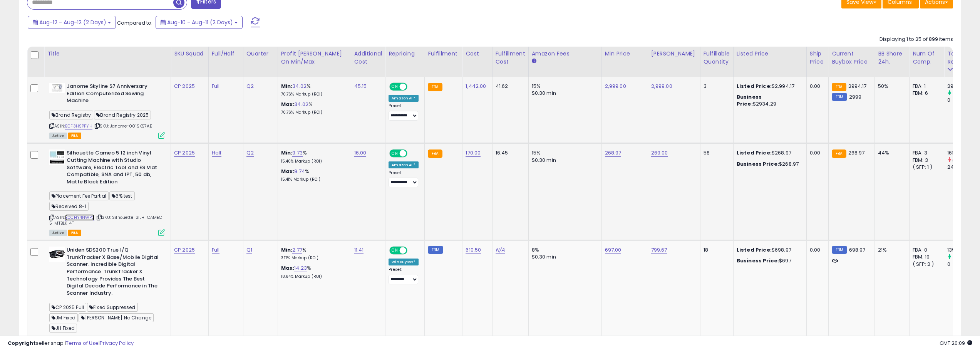
click at [86, 214] on link "B0CHY4NWPX" at bounding box center [79, 217] width 29 height 7
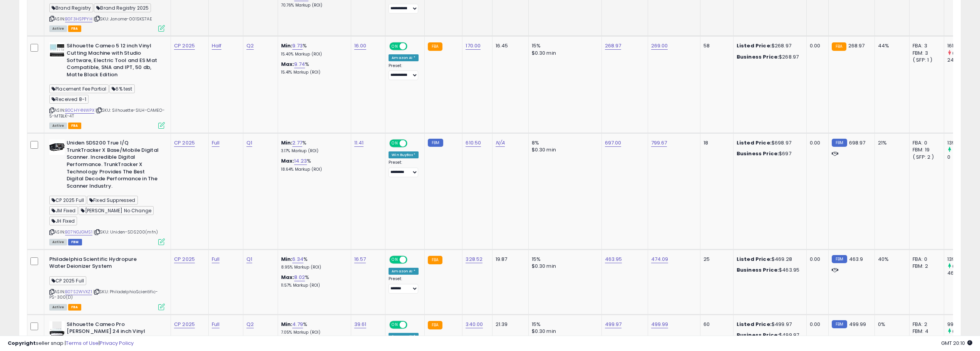
scroll to position [385, 0]
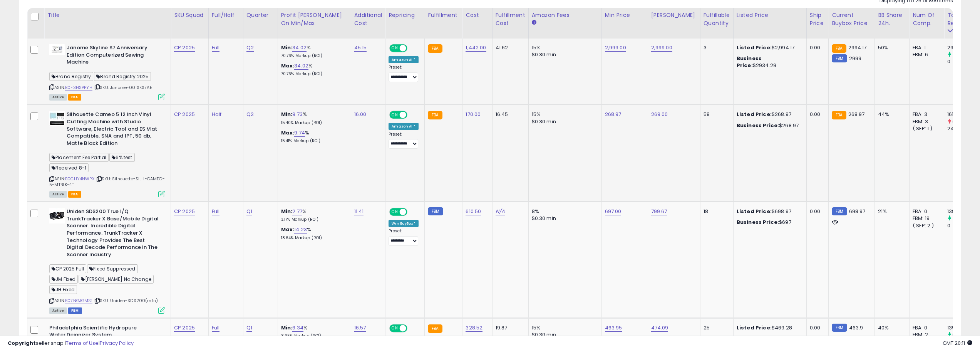
drag, startPoint x: 116, startPoint y: 177, endPoint x: 143, endPoint y: 185, distance: 28.1
click at [143, 185] on div "ASIN: B0CHY4NWPX | SKU: Silhouette-SILH-CAMEO-5-MTBLK-4T Active FBA" at bounding box center [106, 153] width 115 height 85
copy span "Silhouette-SILH-CAMEO-5-MTBLK-4T"
click at [106, 191] on div "Active FBA" at bounding box center [106, 193] width 115 height 5
drag, startPoint x: 96, startPoint y: 177, endPoint x: 68, endPoint y: 180, distance: 28.3
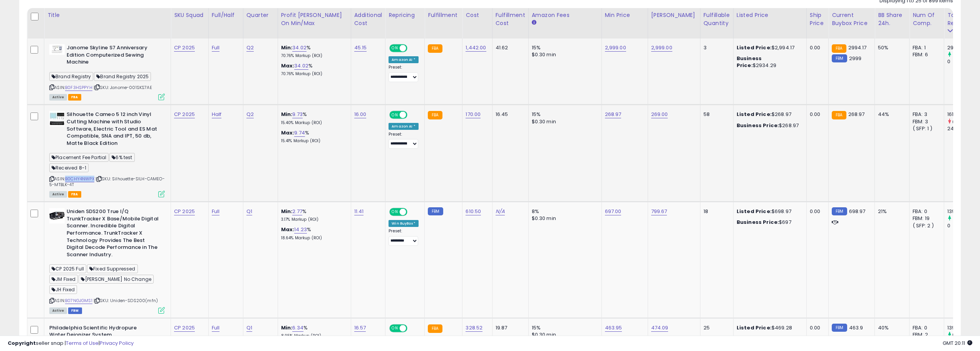
click at [68, 180] on div "ASIN: B0CHY4NWPX | SKU: Silhouette-SILH-CAMEO-5-MTBLK-4T Active FBA" at bounding box center [106, 153] width 115 height 85
copy link "B0CHY4NWPX"
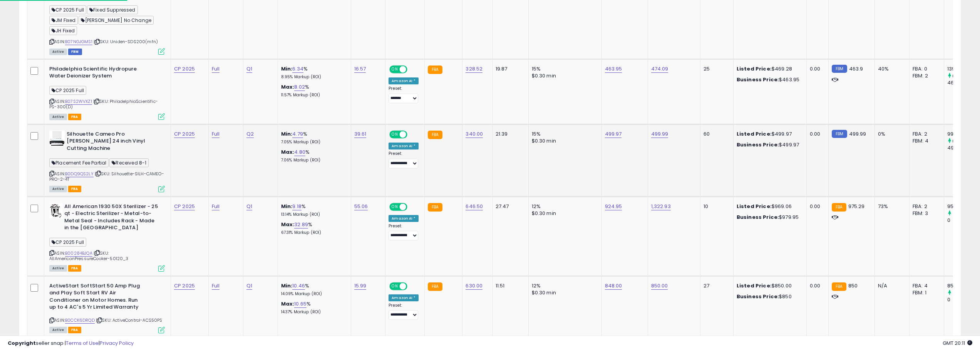
scroll to position [654, 0]
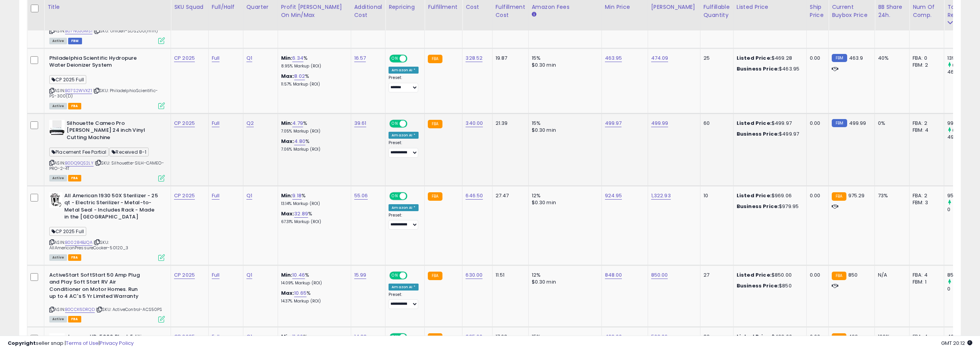
drag, startPoint x: 114, startPoint y: 155, endPoint x: 153, endPoint y: 159, distance: 39.1
click at [153, 159] on div "ASIN: B0DQ9QS2LY | SKU: Silhouette-SILH-CAMEO-PRO-2-4T Active FBA" at bounding box center [106, 150] width 115 height 61
copy span "Silhouette-SILH-CAMEO-PRO-2-4T"
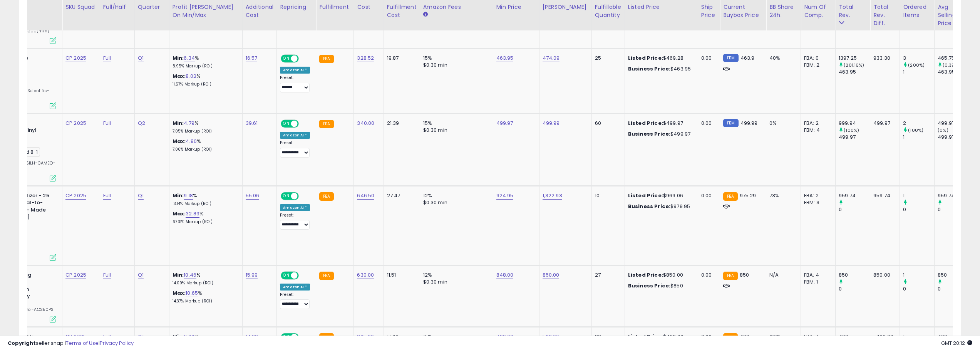
scroll to position [0, 0]
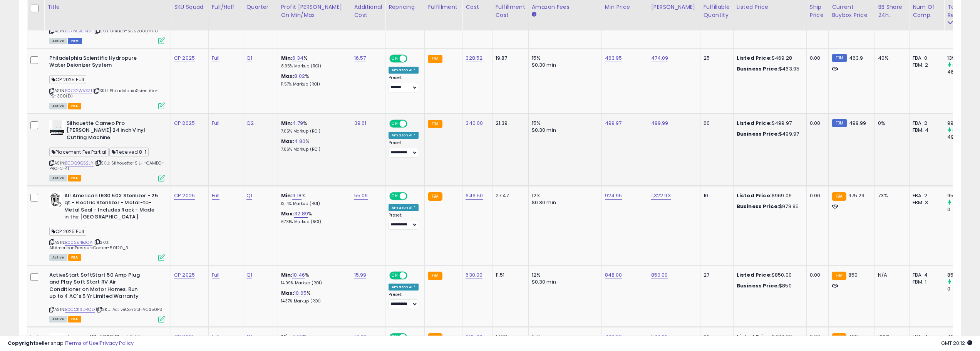
click at [36, 149] on td at bounding box center [35, 149] width 17 height 72
drag, startPoint x: 94, startPoint y: 156, endPoint x: 68, endPoint y: 155, distance: 25.8
click at [68, 155] on div "ASIN: B0DQ9QS2LY | SKU: Silhouette-SILH-CAMEO-PRO-2-4T Active FBA" at bounding box center [106, 150] width 115 height 61
copy link "B0DQ9QS2LY"
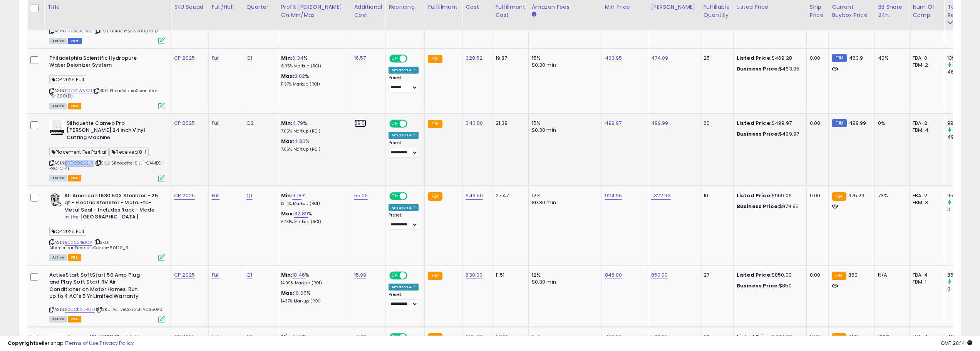
click at [361, 149] on td "39.61 *****" at bounding box center [368, 149] width 35 height 72
click at [405, 101] on button "button" at bounding box center [398, 104] width 13 height 12
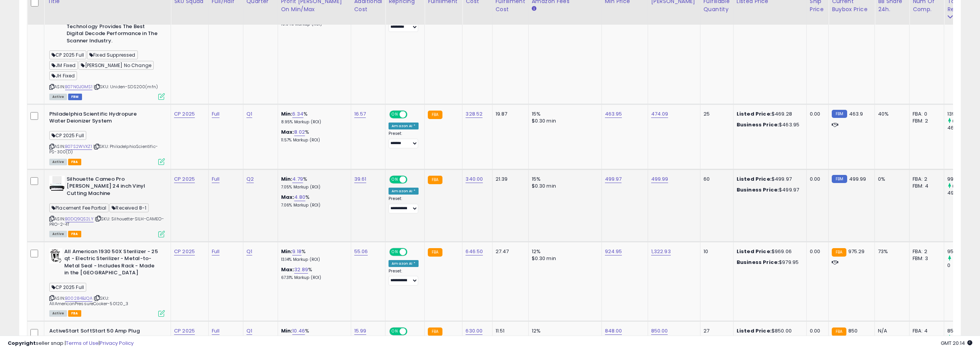
scroll to position [616, 0]
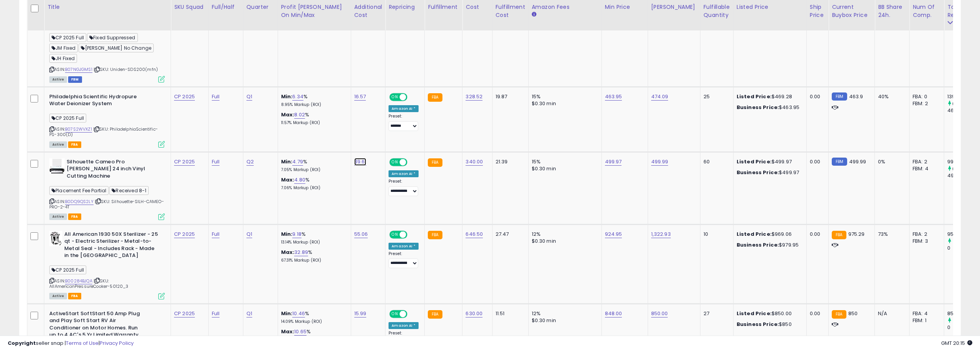
type input "*"
type input "*****"
click at [390, 143] on button "submit" at bounding box center [382, 142] width 13 height 12
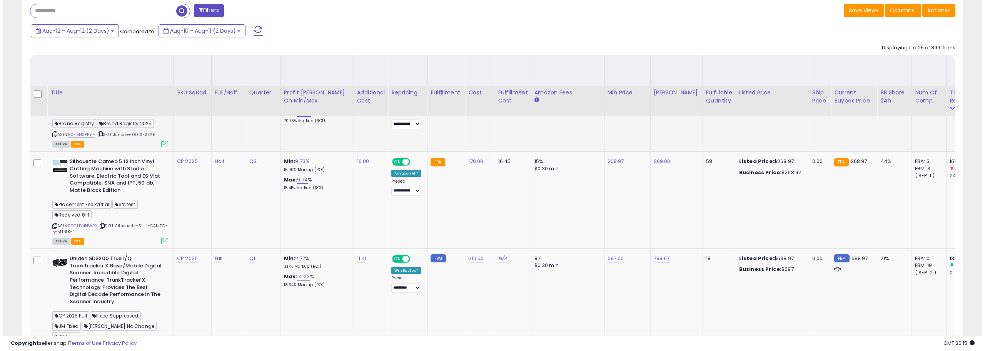
scroll to position [115, 0]
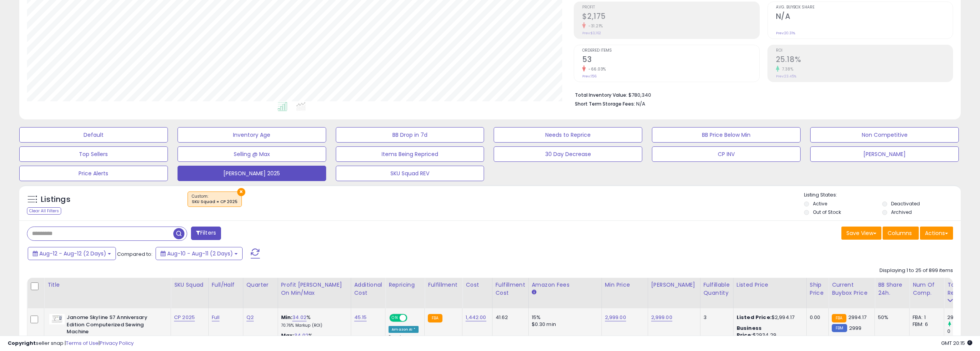
click at [149, 236] on input "text" at bounding box center [100, 233] width 146 height 13
type input "******"
click at [268, 233] on span "button" at bounding box center [269, 233] width 11 height 11
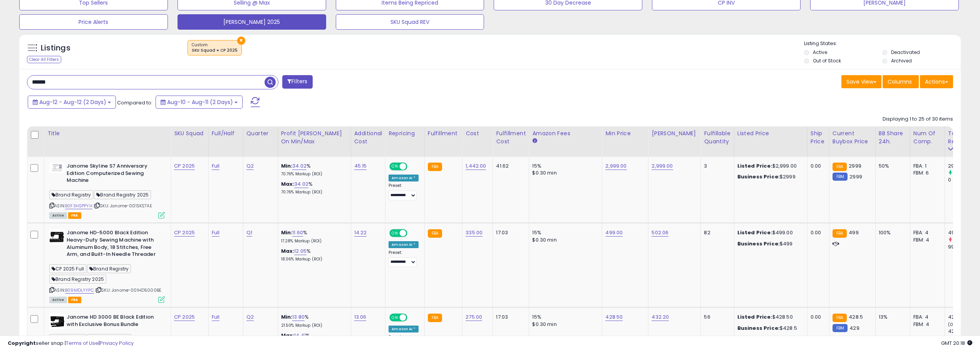
scroll to position [269, 0]
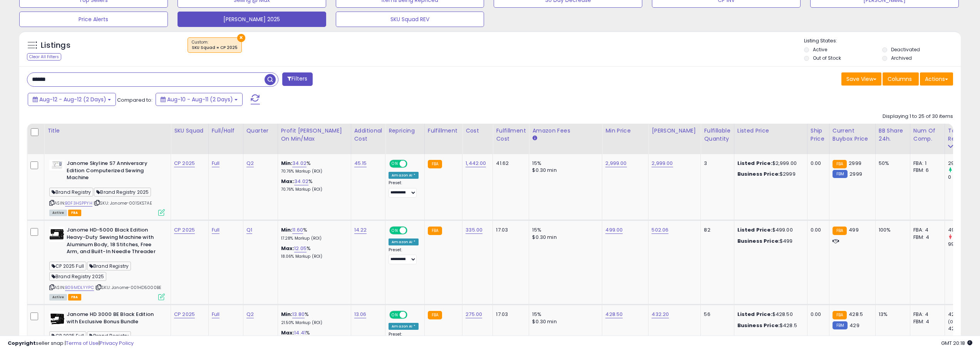
click at [221, 82] on input "******" at bounding box center [145, 79] width 237 height 13
click at [271, 80] on span "button" at bounding box center [269, 79] width 11 height 11
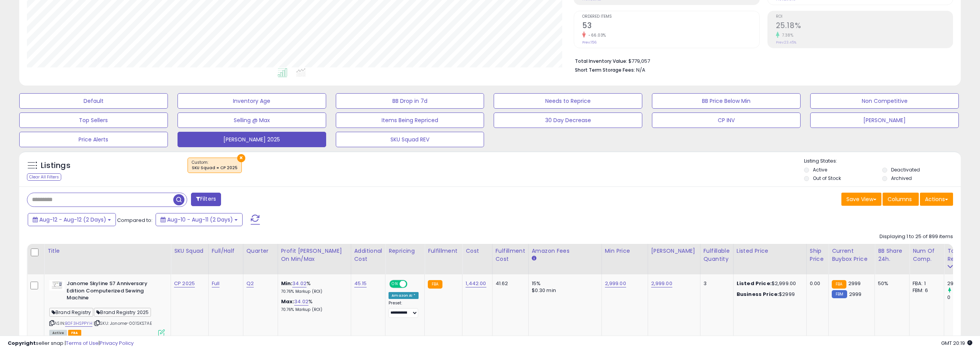
scroll to position [154, 0]
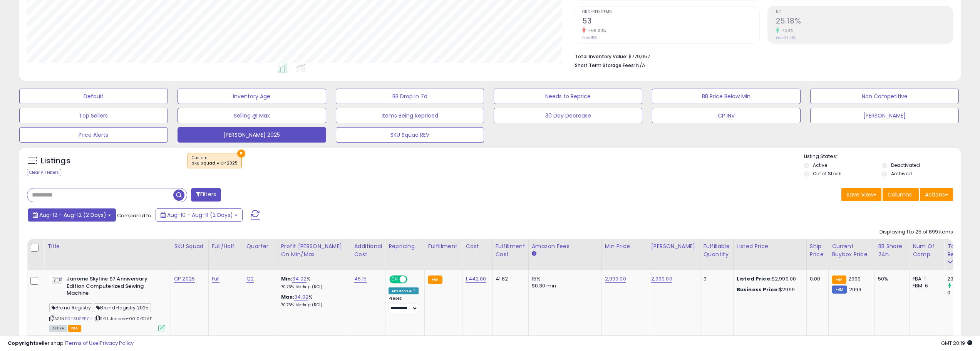
click at [91, 216] on span "Aug-12 - Aug-12 (2 Days)" at bounding box center [72, 215] width 67 height 8
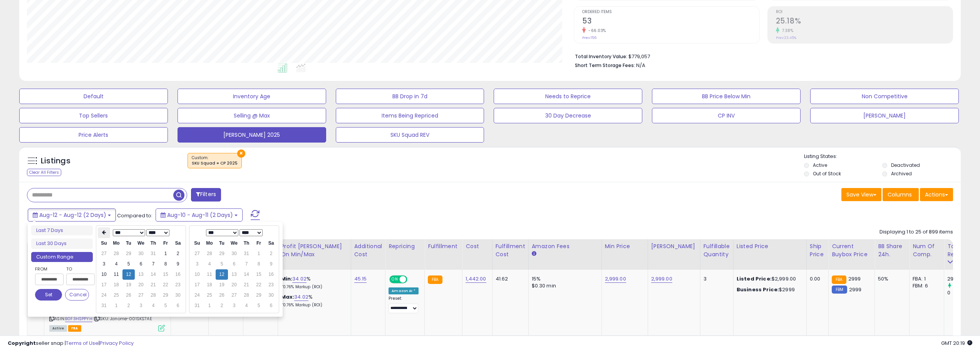
click at [99, 232] on th at bounding box center [104, 232] width 12 height 11
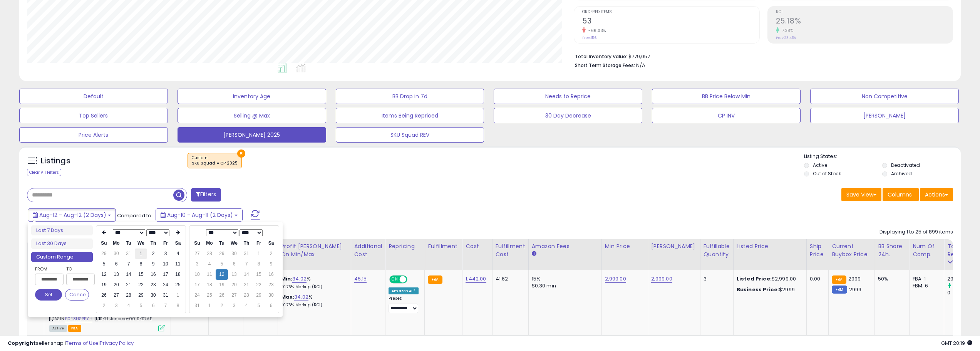
click at [144, 256] on td "1" at bounding box center [141, 253] width 12 height 10
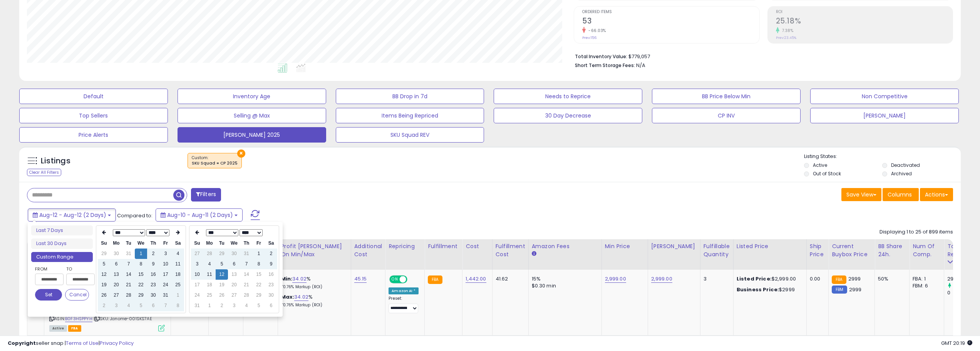
type input "**********"
click at [55, 298] on button "Set" at bounding box center [48, 295] width 27 height 12
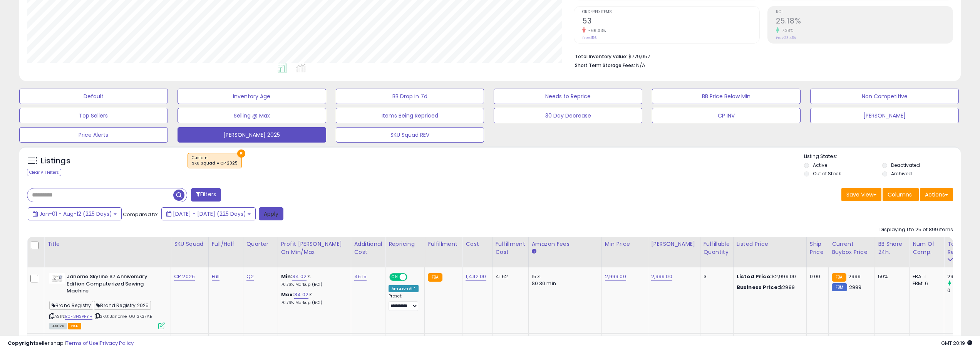
click at [283, 212] on button "Apply" at bounding box center [271, 213] width 25 height 13
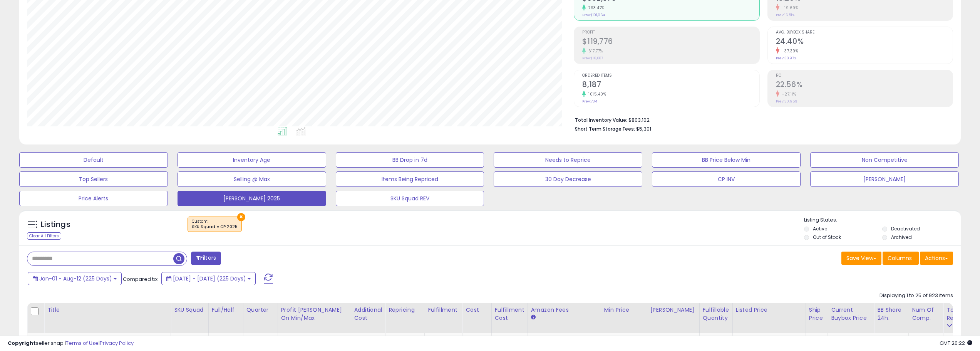
scroll to position [223, 0]
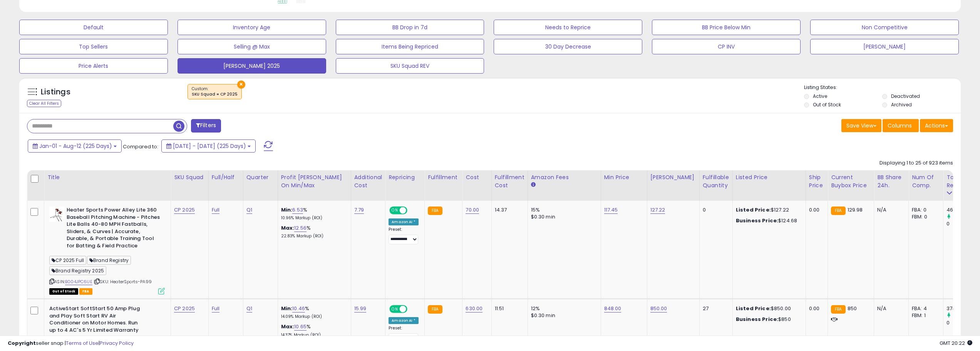
click at [95, 153] on div "Jan-01 - Aug-12 (225 Days) Compared to: [DATE] - [DATE] (225 Days)" at bounding box center [373, 146] width 694 height 17
click at [104, 147] on span "Jan-01 - Aug-12 (225 Days)" at bounding box center [75, 146] width 73 height 8
click at [381, 119] on div "Filters" at bounding box center [255, 126] width 469 height 15
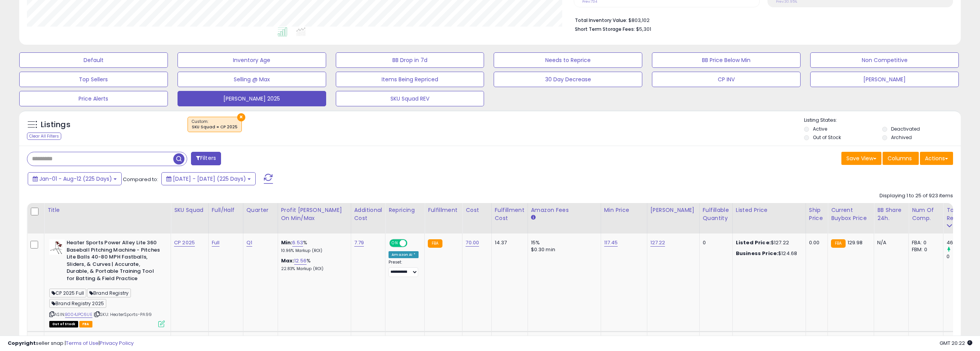
scroll to position [192, 0]
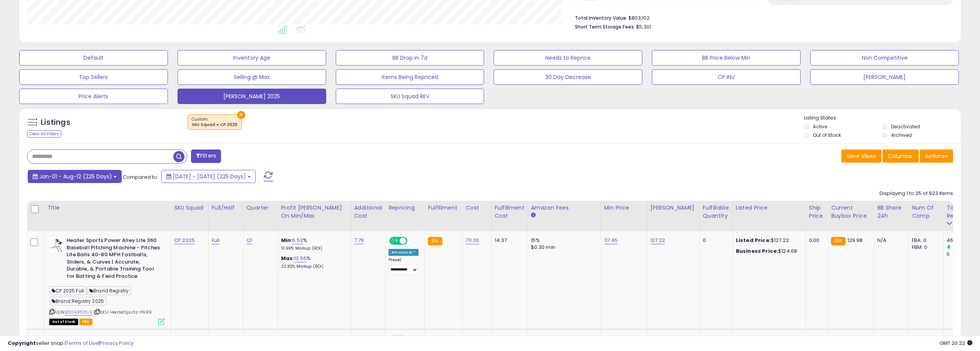
click at [104, 177] on span "Jan-01 - Aug-12 (225 Days)" at bounding box center [75, 176] width 73 height 8
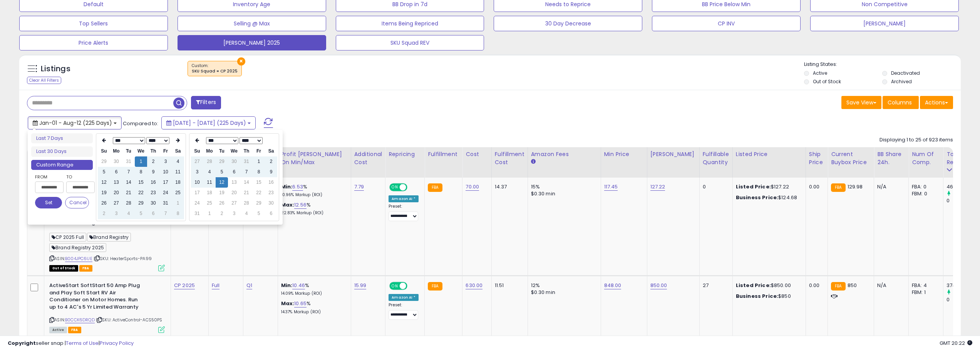
scroll to position [308, 0]
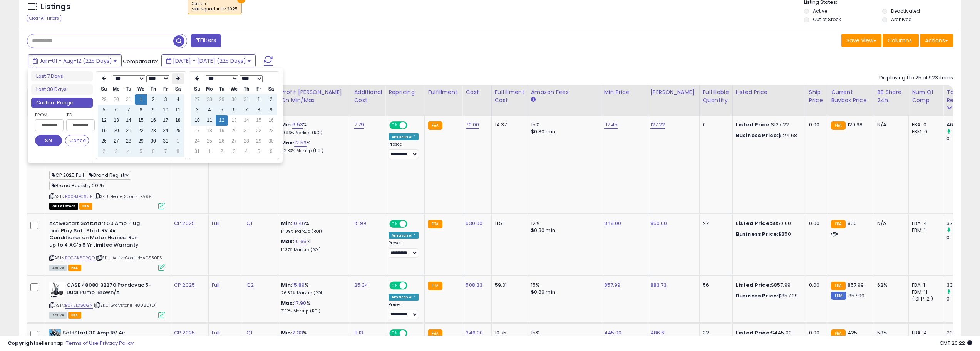
click at [179, 79] on icon at bounding box center [178, 78] width 4 height 5
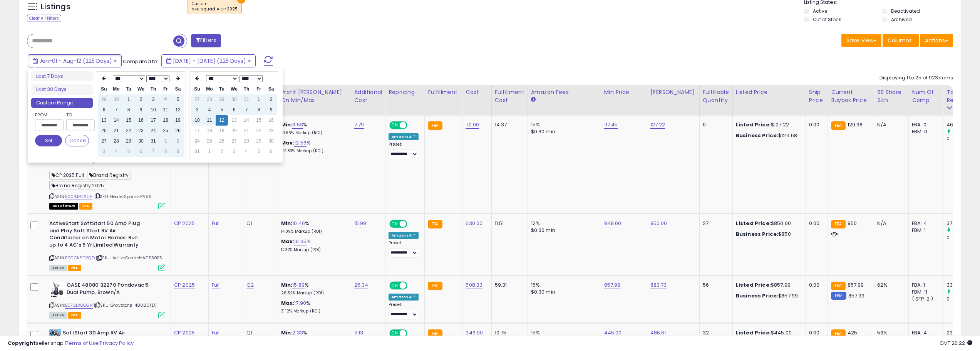
click at [179, 79] on icon at bounding box center [178, 78] width 4 height 5
type input "**********"
click at [130, 120] on td "12" at bounding box center [128, 120] width 12 height 10
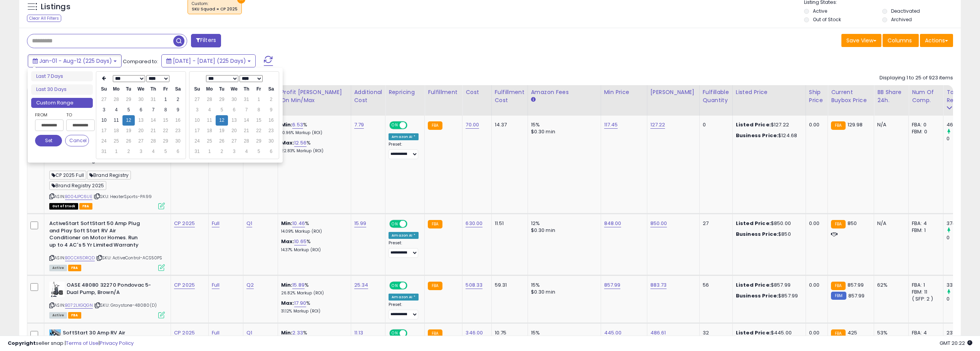
click at [50, 141] on button "Set" at bounding box center [48, 141] width 27 height 12
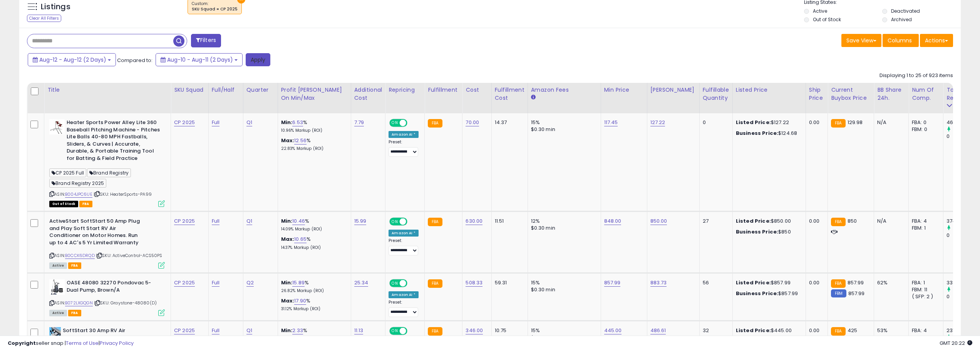
click at [258, 59] on button "Apply" at bounding box center [258, 59] width 25 height 13
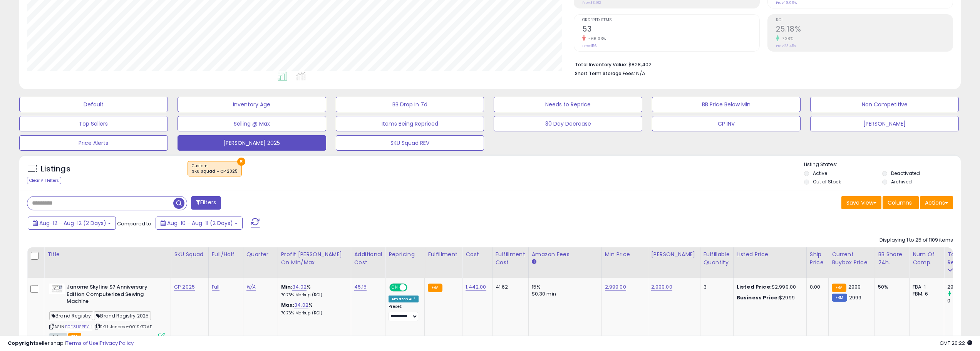
scroll to position [0, 0]
